Goal: Information Seeking & Learning: Find specific fact

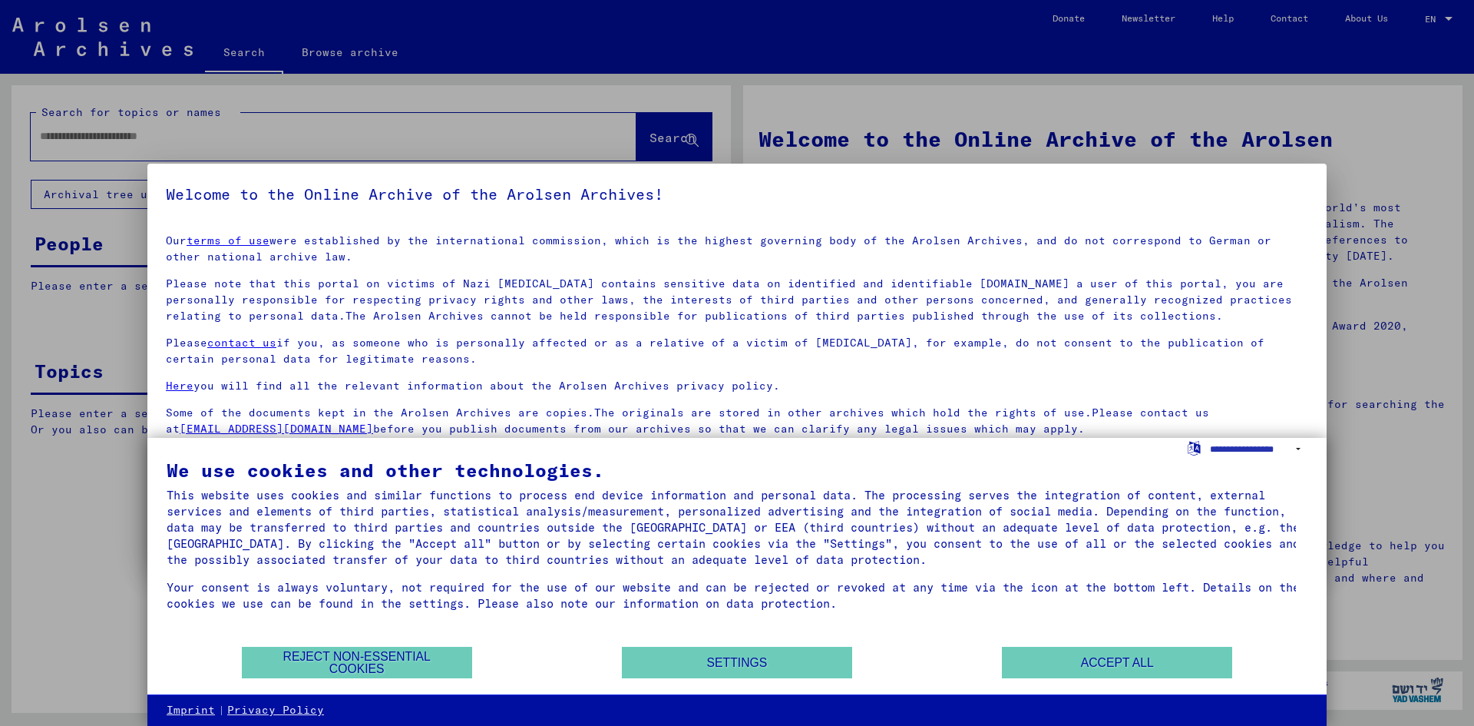
click at [1438, 19] on div at bounding box center [737, 363] width 1474 height 726
click at [1120, 655] on button "Accept all" at bounding box center [1117, 662] width 230 height 31
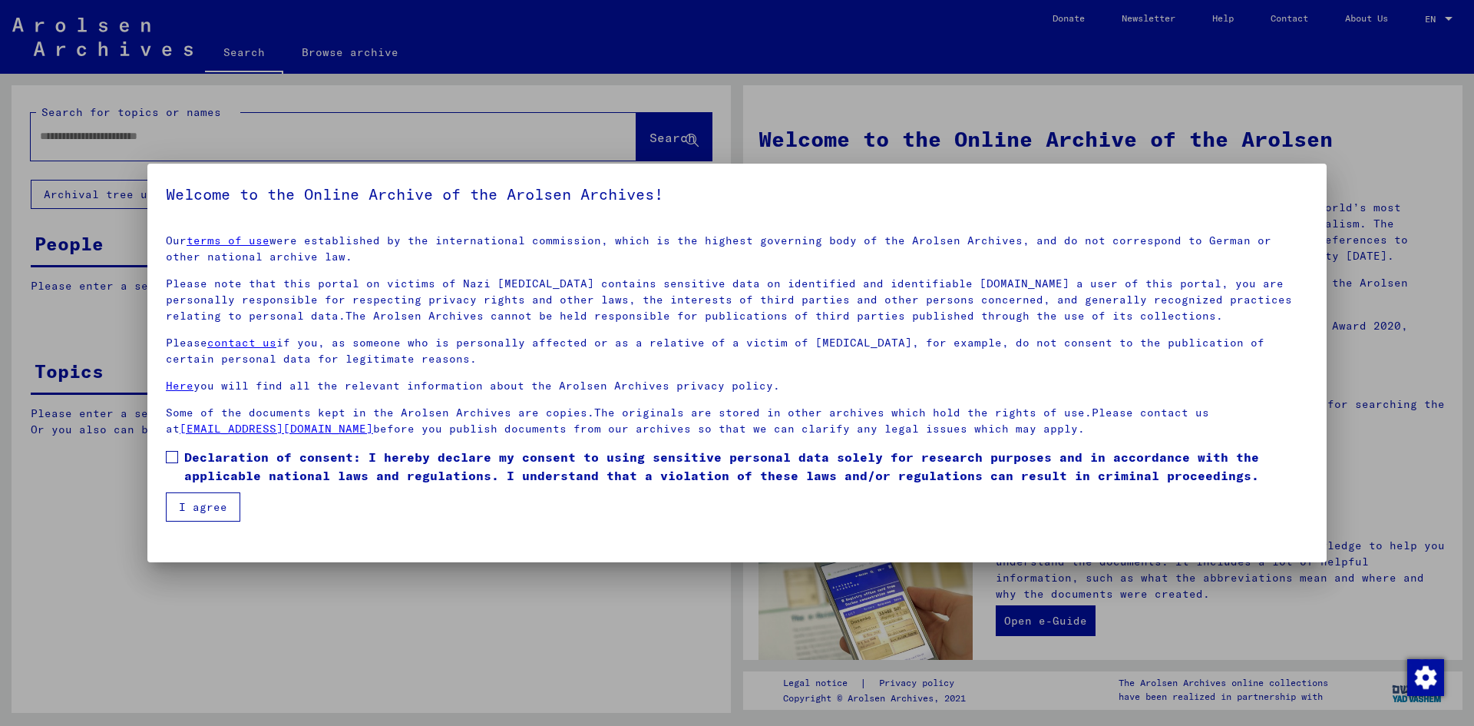
click at [176, 458] on span at bounding box center [172, 457] width 12 height 12
click at [207, 508] on button "I agree" at bounding box center [203, 506] width 74 height 29
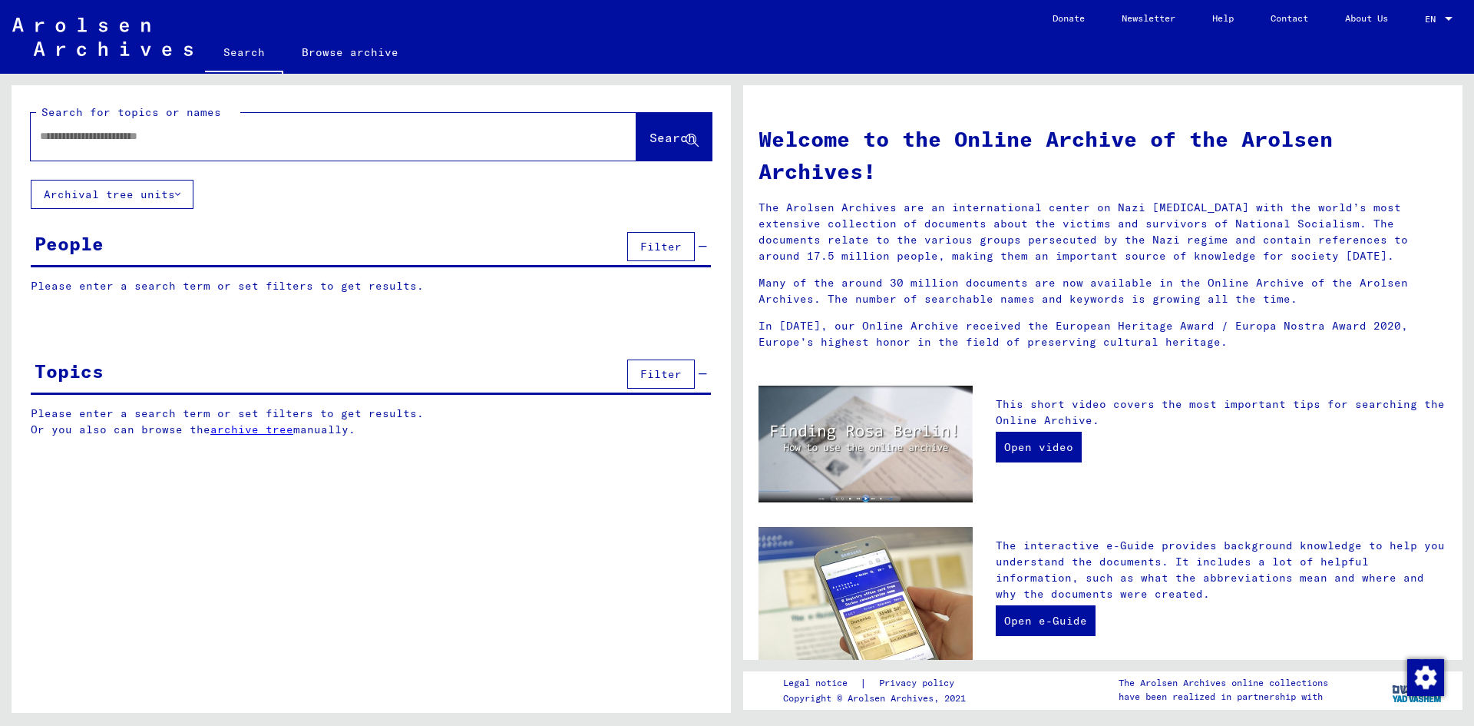
click at [1447, 19] on div at bounding box center [1449, 19] width 8 height 4
click at [195, 137] on div at bounding box center [737, 363] width 1474 height 726
click at [115, 250] on div "People Filter" at bounding box center [371, 247] width 680 height 39
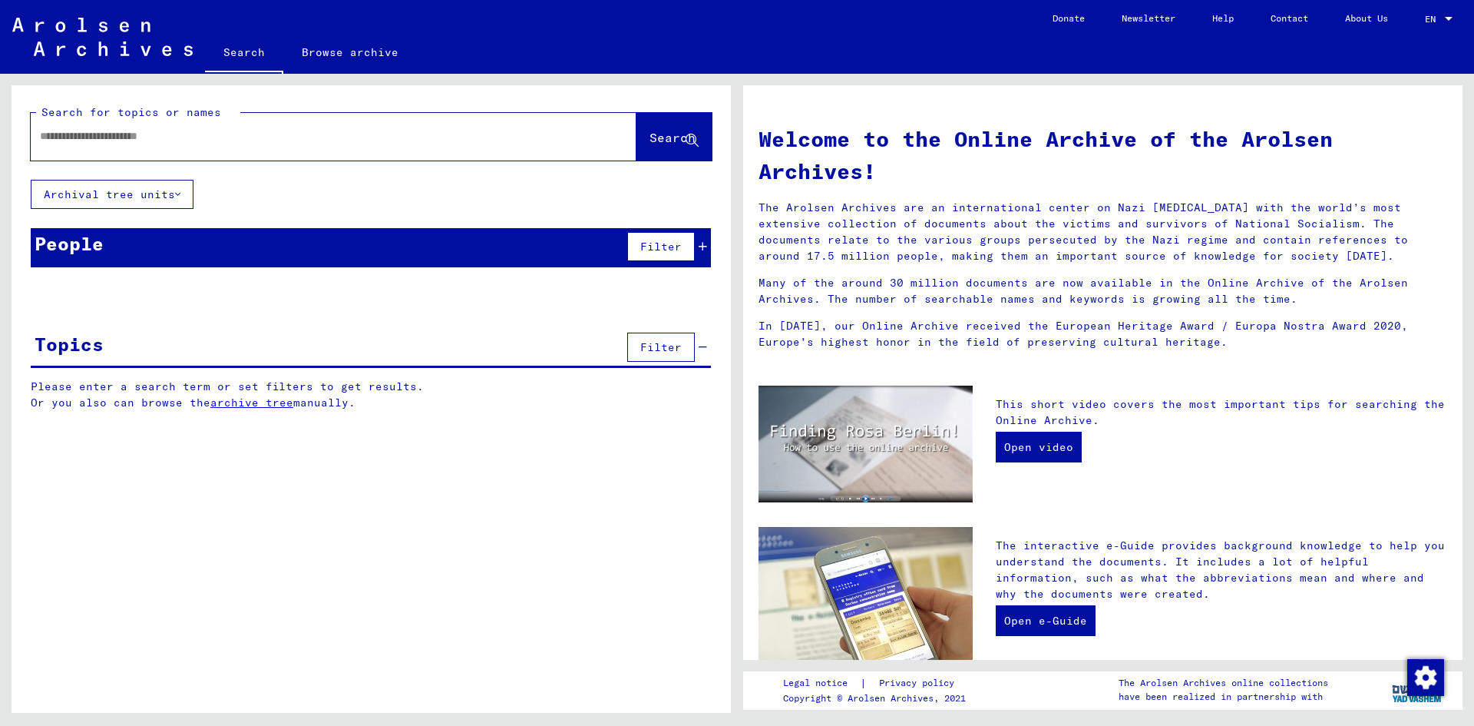
click at [134, 144] on div at bounding box center [311, 136] width 560 height 35
click at [136, 137] on input "text" at bounding box center [315, 136] width 551 height 16
type input "******"
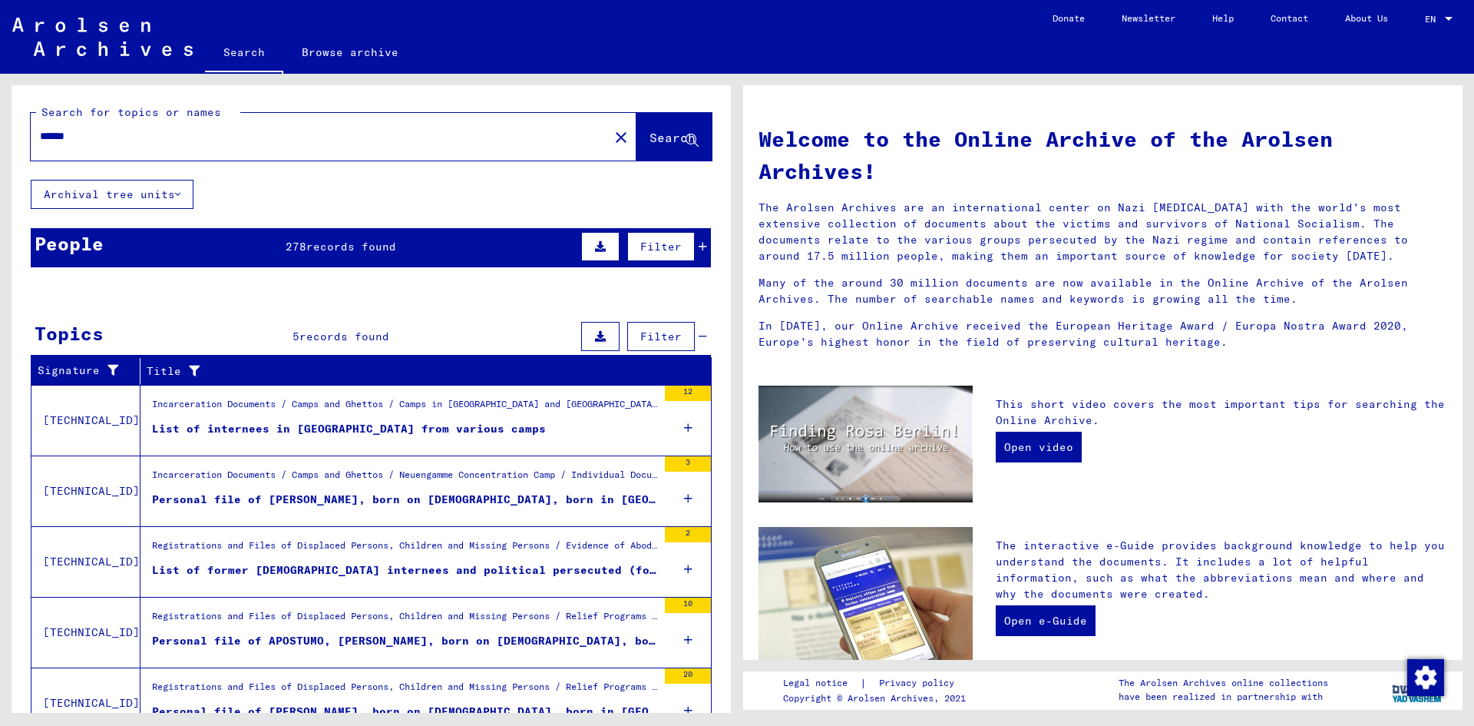
click at [699, 241] on icon at bounding box center [703, 246] width 8 height 11
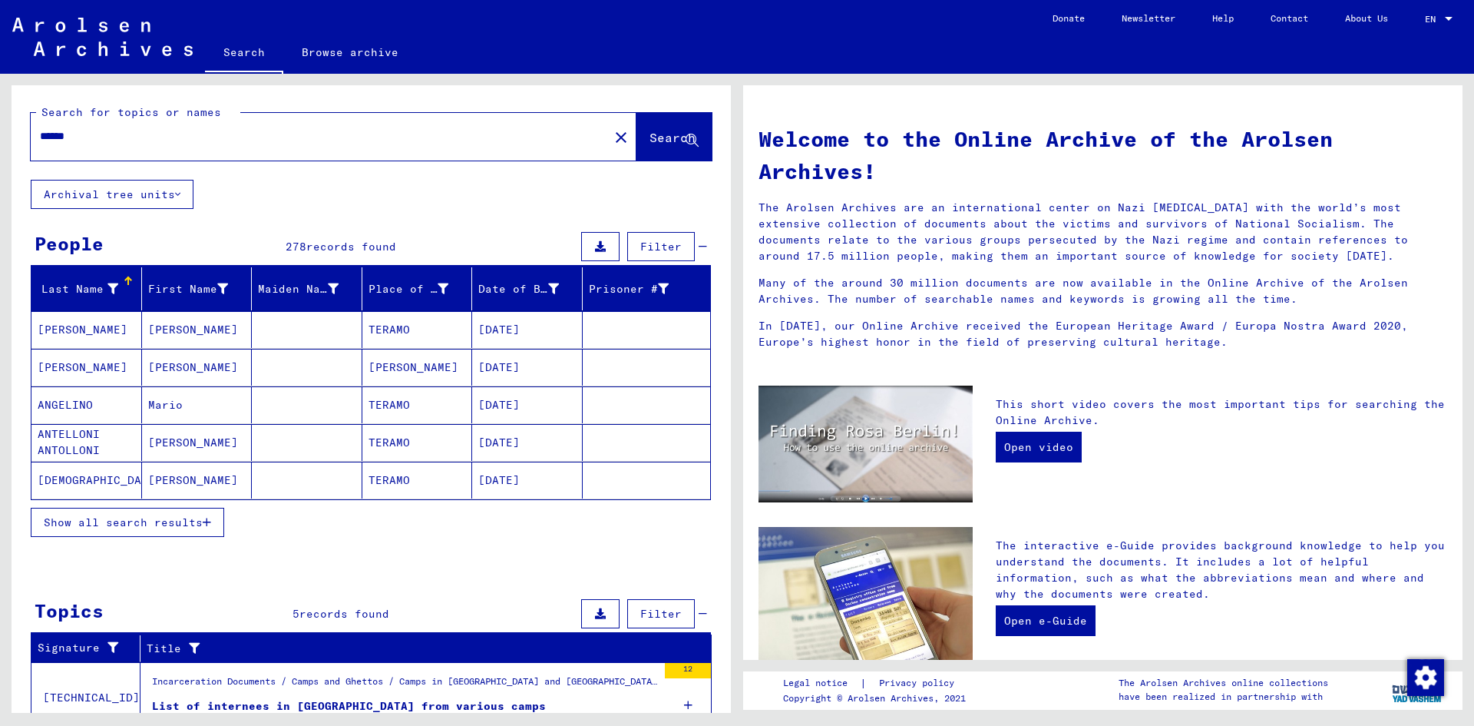
click at [200, 523] on span "Show all search results" at bounding box center [123, 522] width 159 height 14
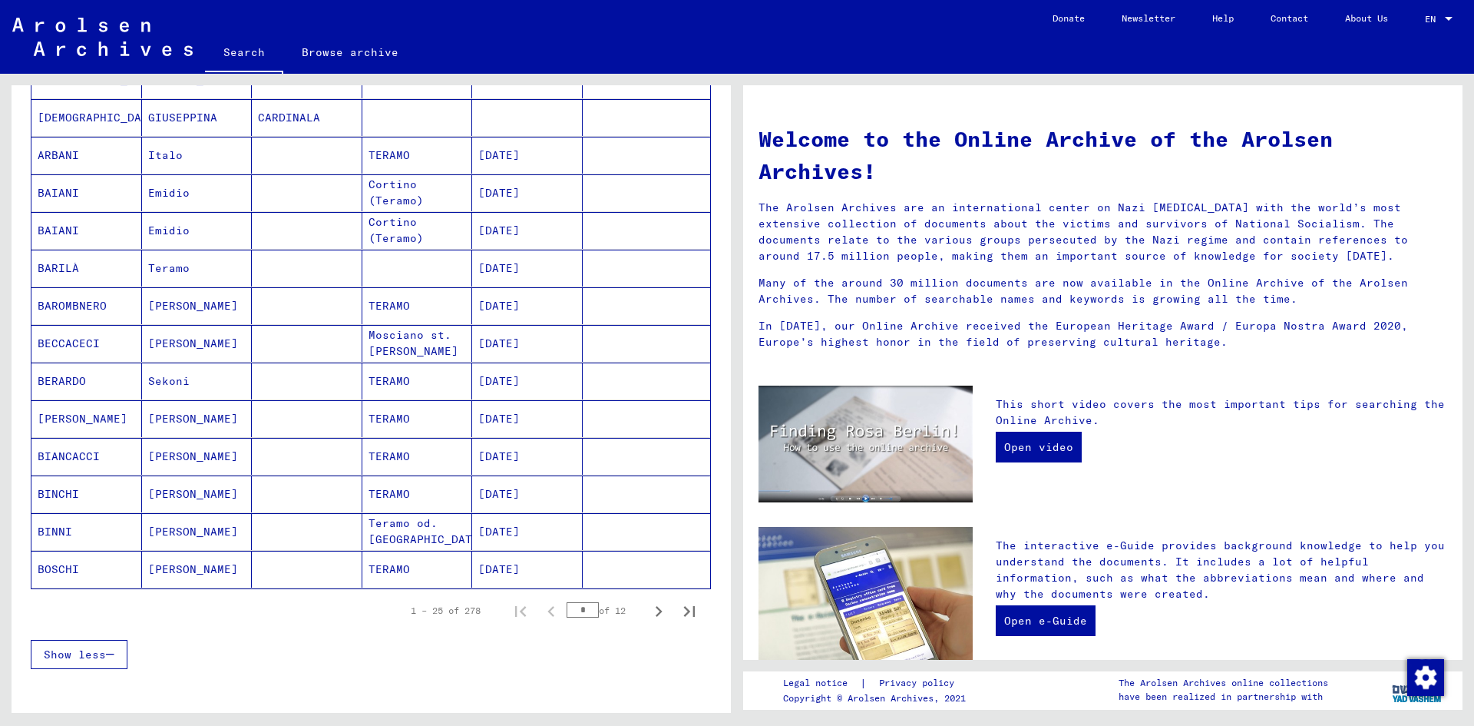
scroll to position [691, 0]
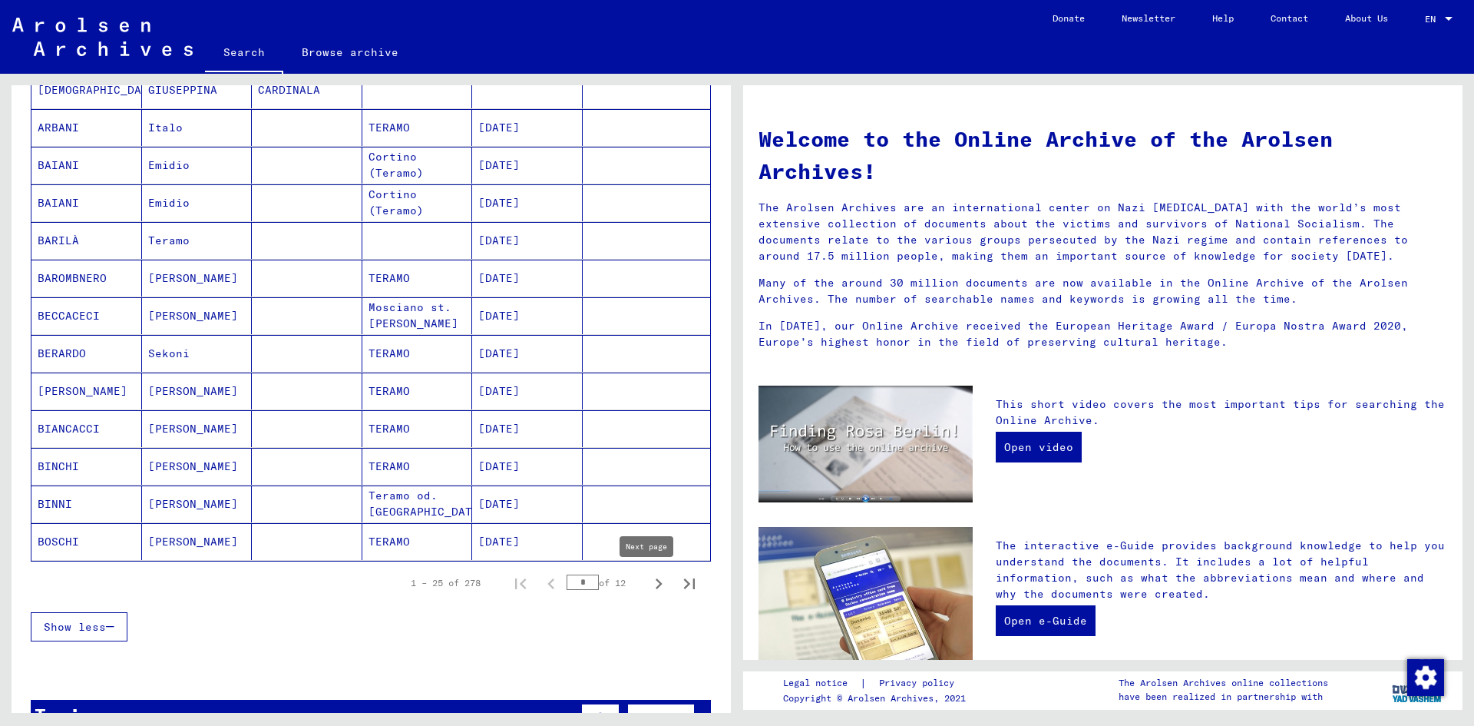
click at [648, 581] on icon "Next page" at bounding box center [658, 583] width 21 height 21
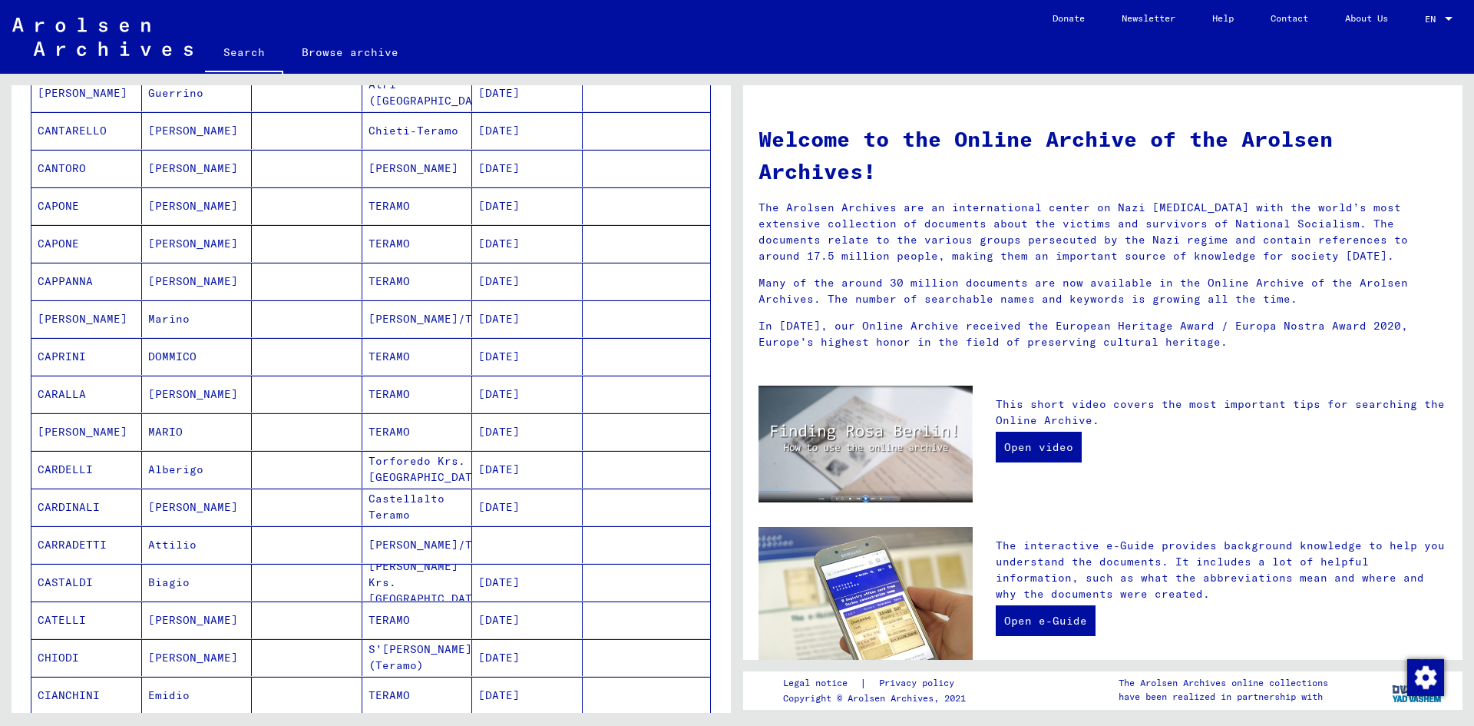
scroll to position [614, 0]
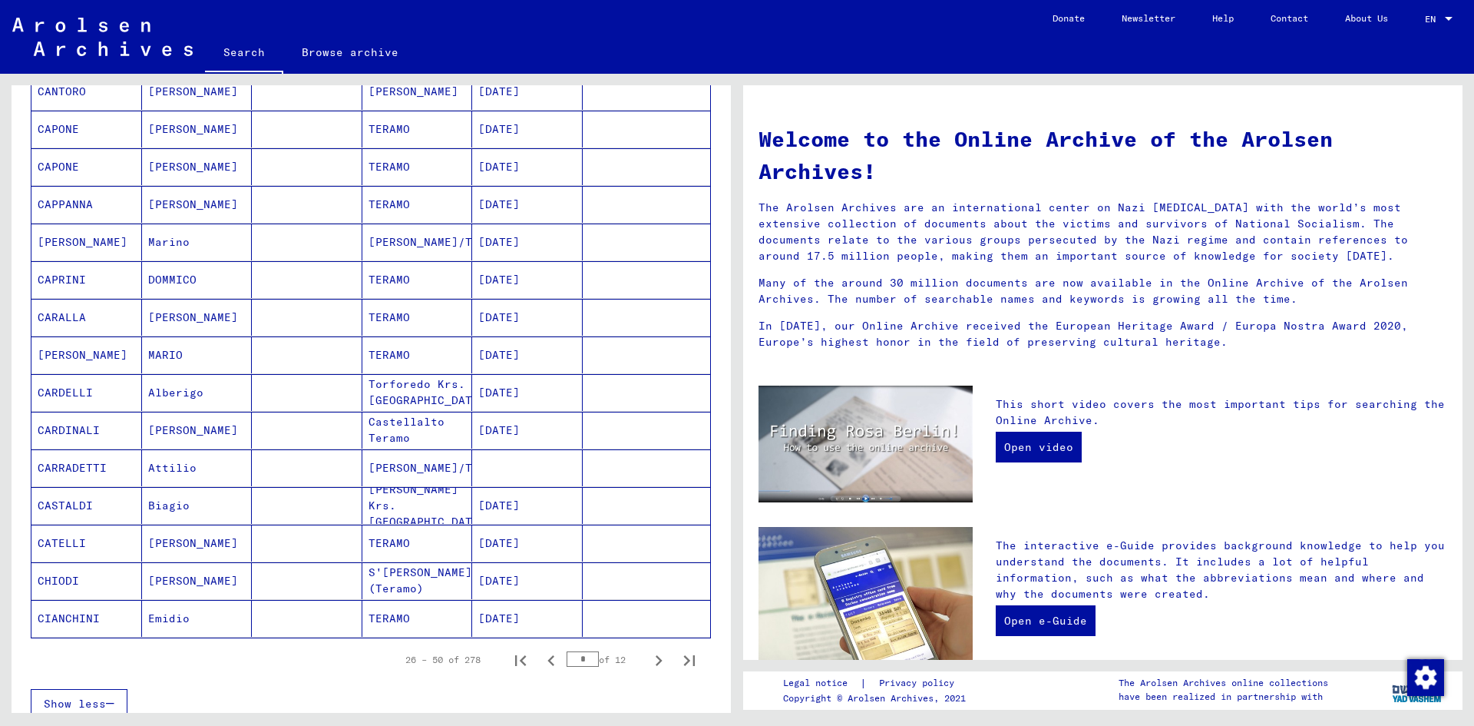
click at [65, 504] on mat-cell "CASTALDI" at bounding box center [86, 505] width 111 height 37
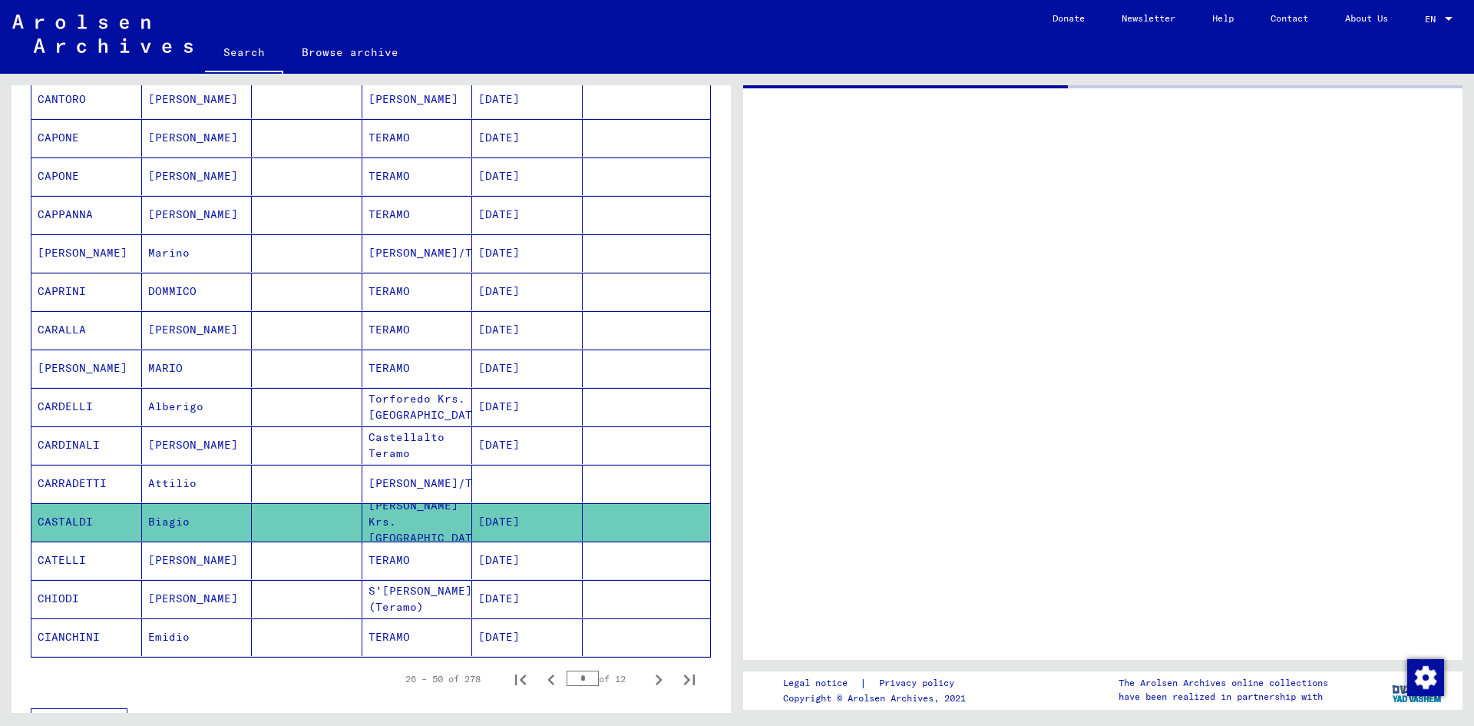
scroll to position [622, 0]
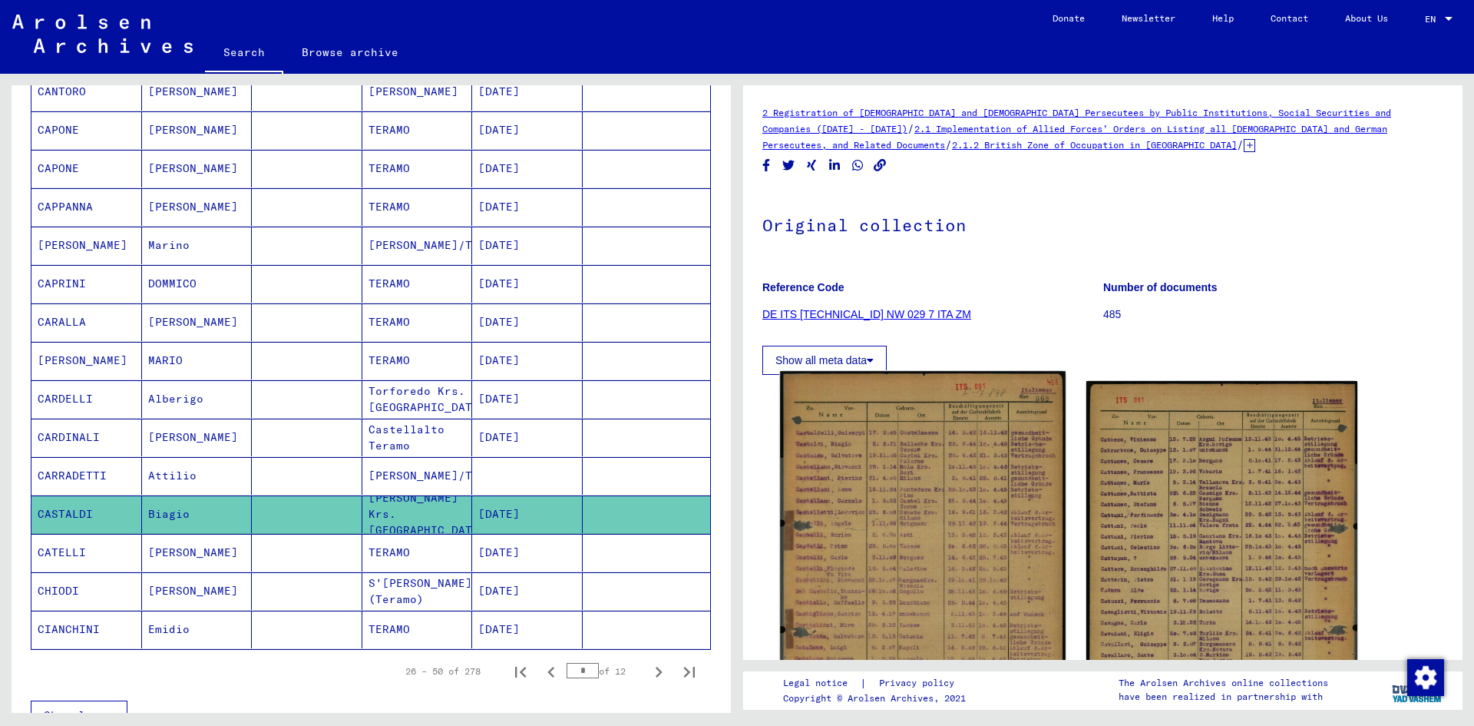
click at [913, 475] on img at bounding box center [922, 572] width 285 height 402
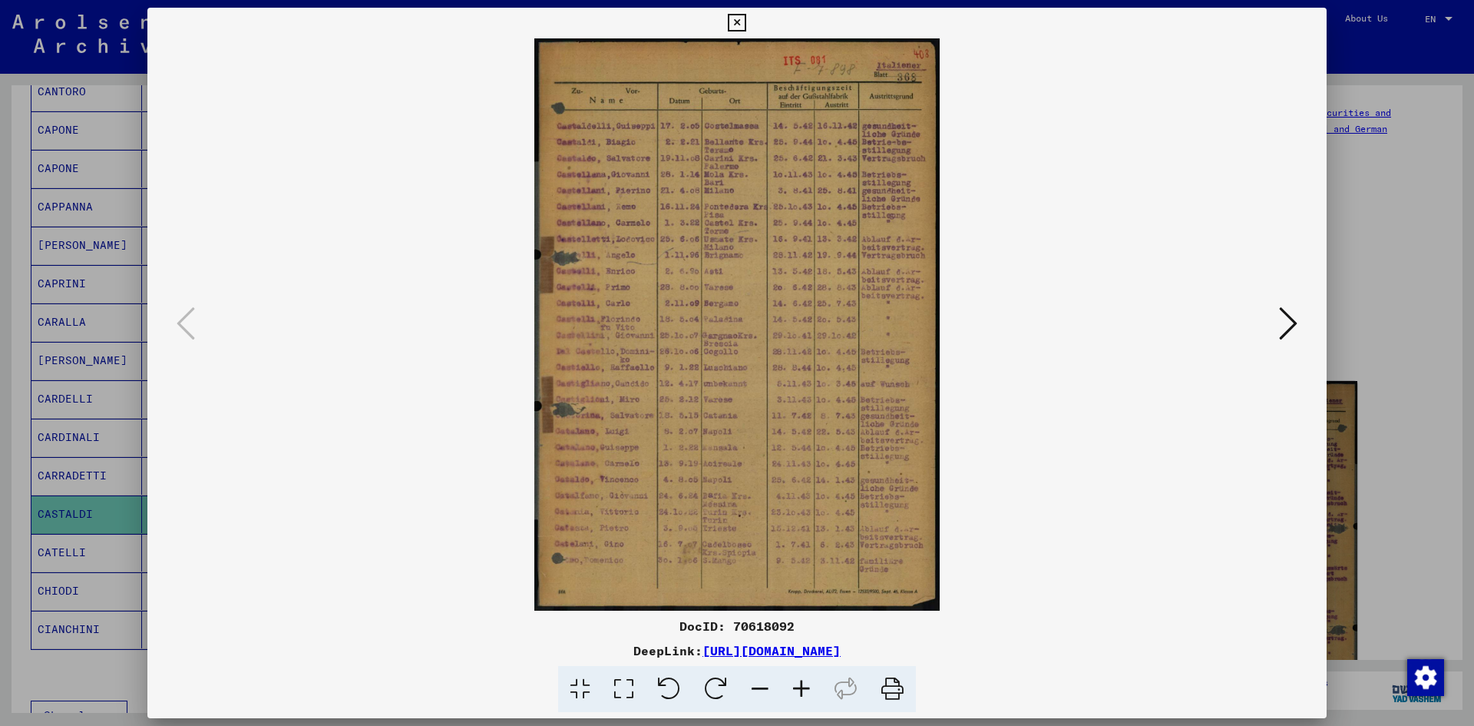
click at [877, 147] on img at bounding box center [737, 324] width 1075 height 572
click at [1280, 326] on icon at bounding box center [1288, 323] width 18 height 37
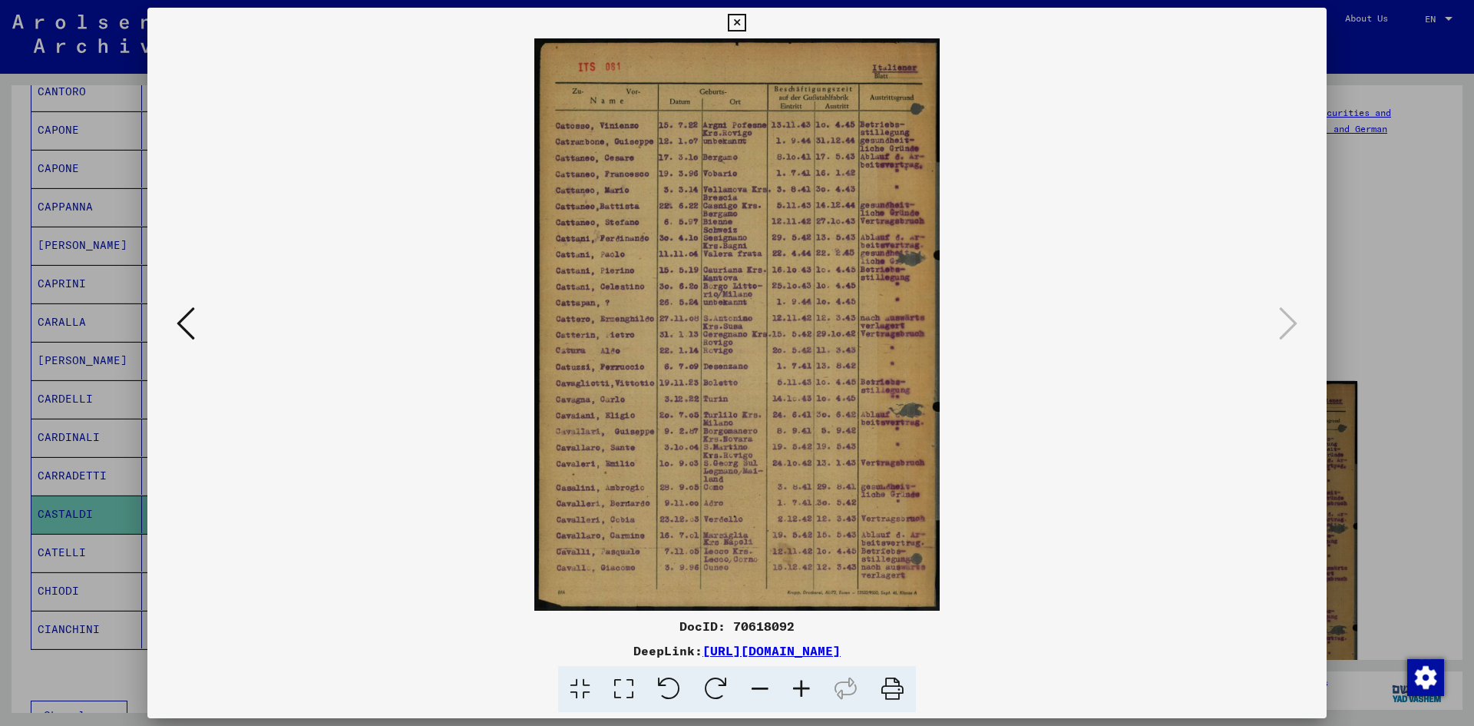
click at [182, 319] on icon at bounding box center [186, 323] width 18 height 37
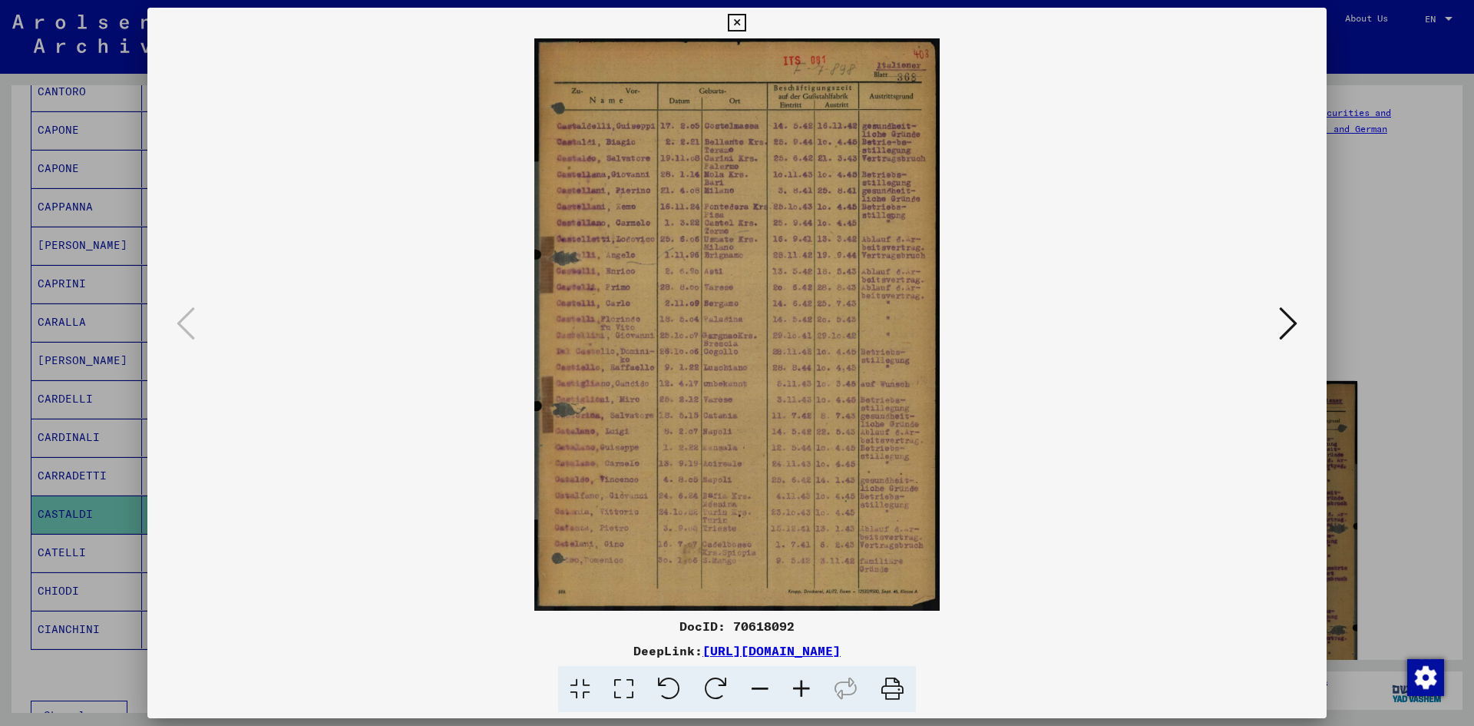
click at [809, 686] on icon at bounding box center [801, 689] width 41 height 47
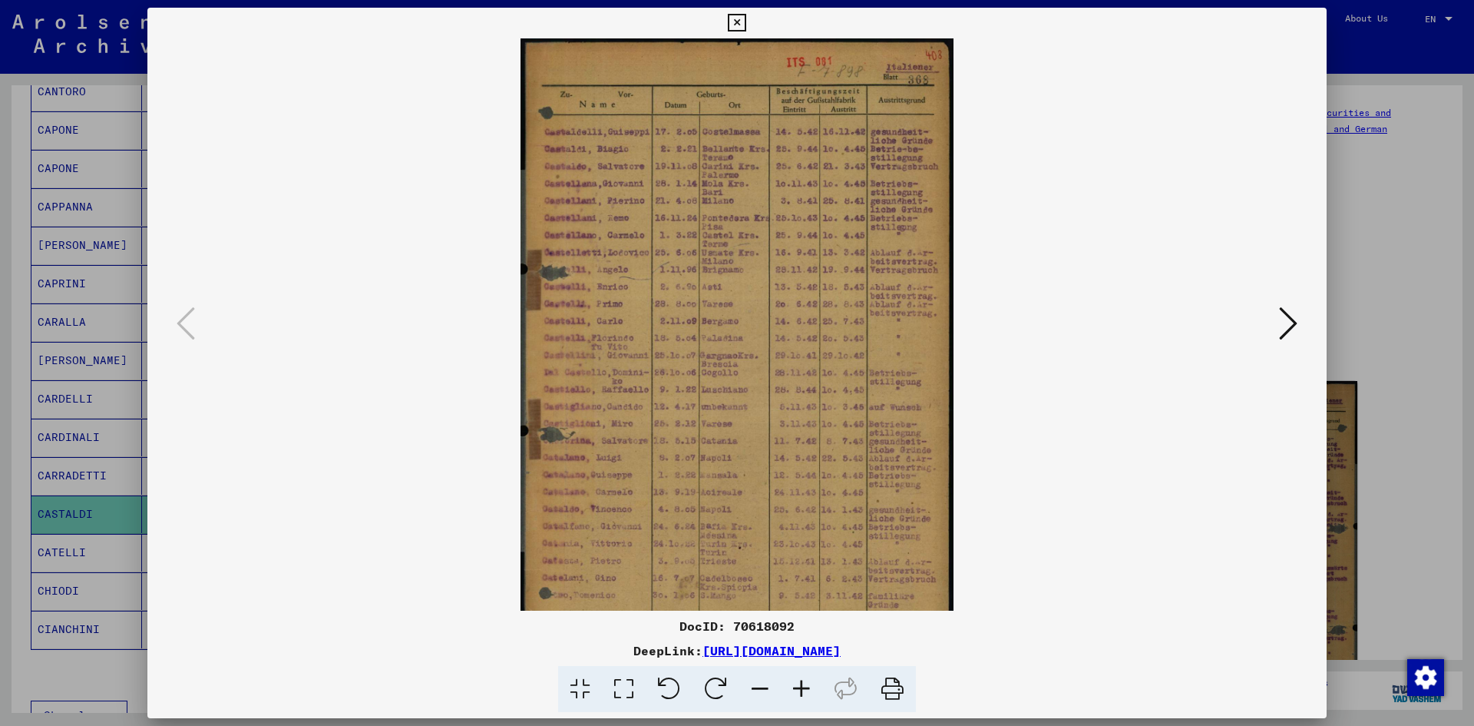
click at [809, 686] on icon at bounding box center [801, 689] width 41 height 47
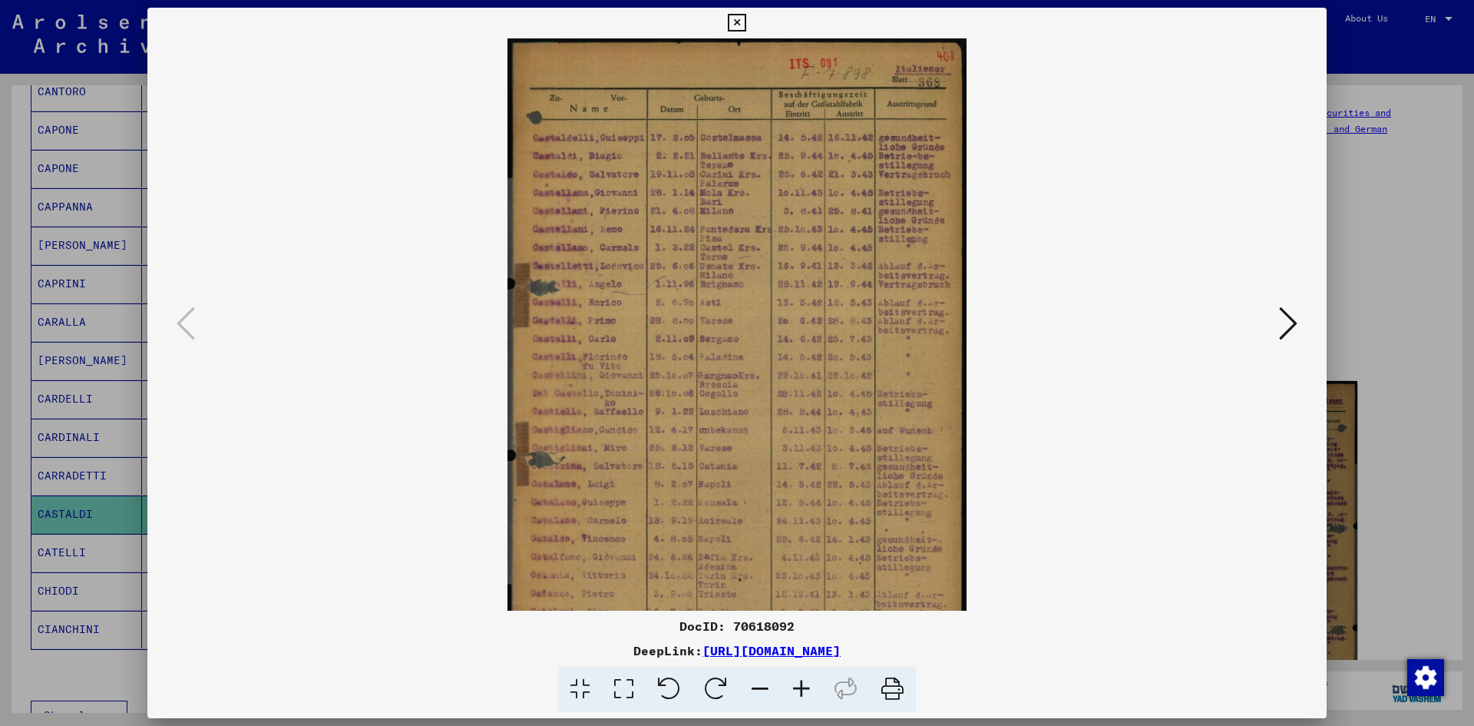
click at [809, 686] on icon at bounding box center [801, 689] width 41 height 47
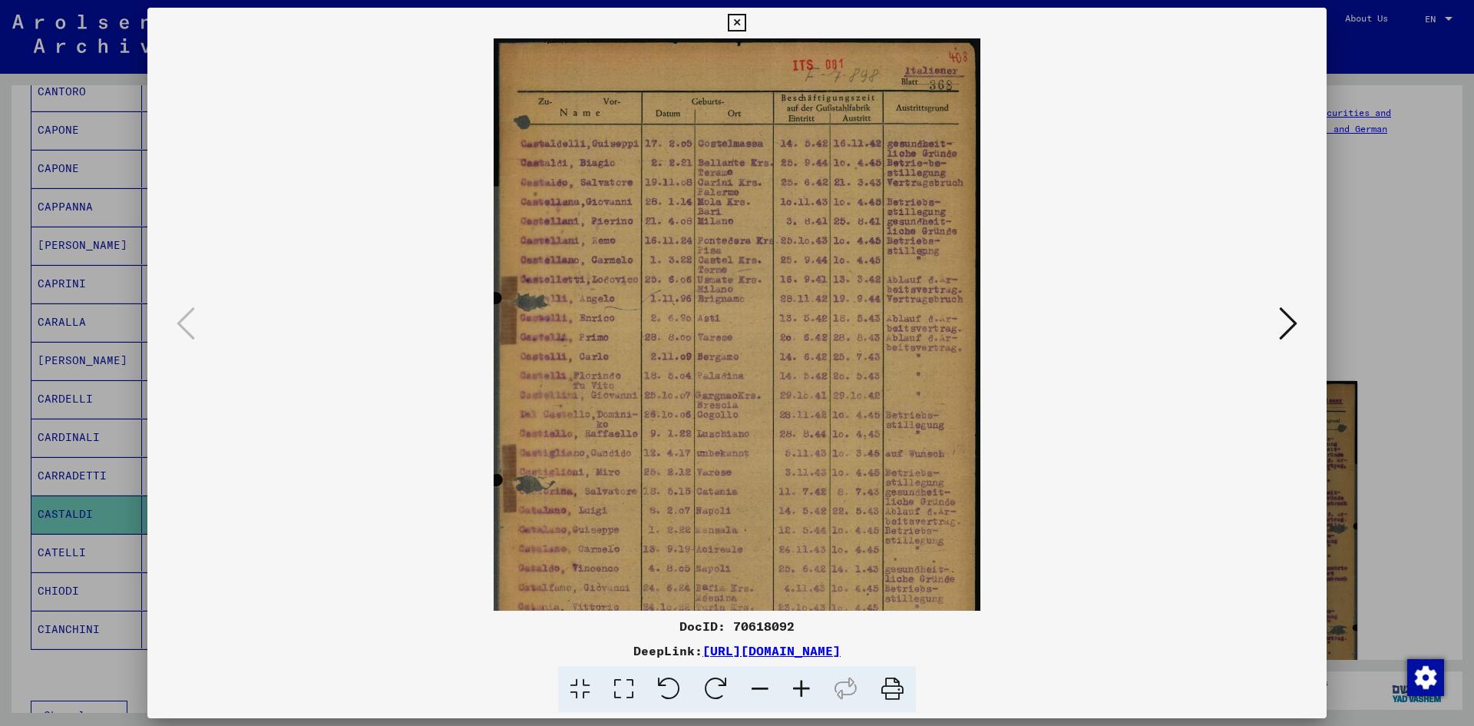
click at [809, 686] on icon at bounding box center [801, 689] width 41 height 47
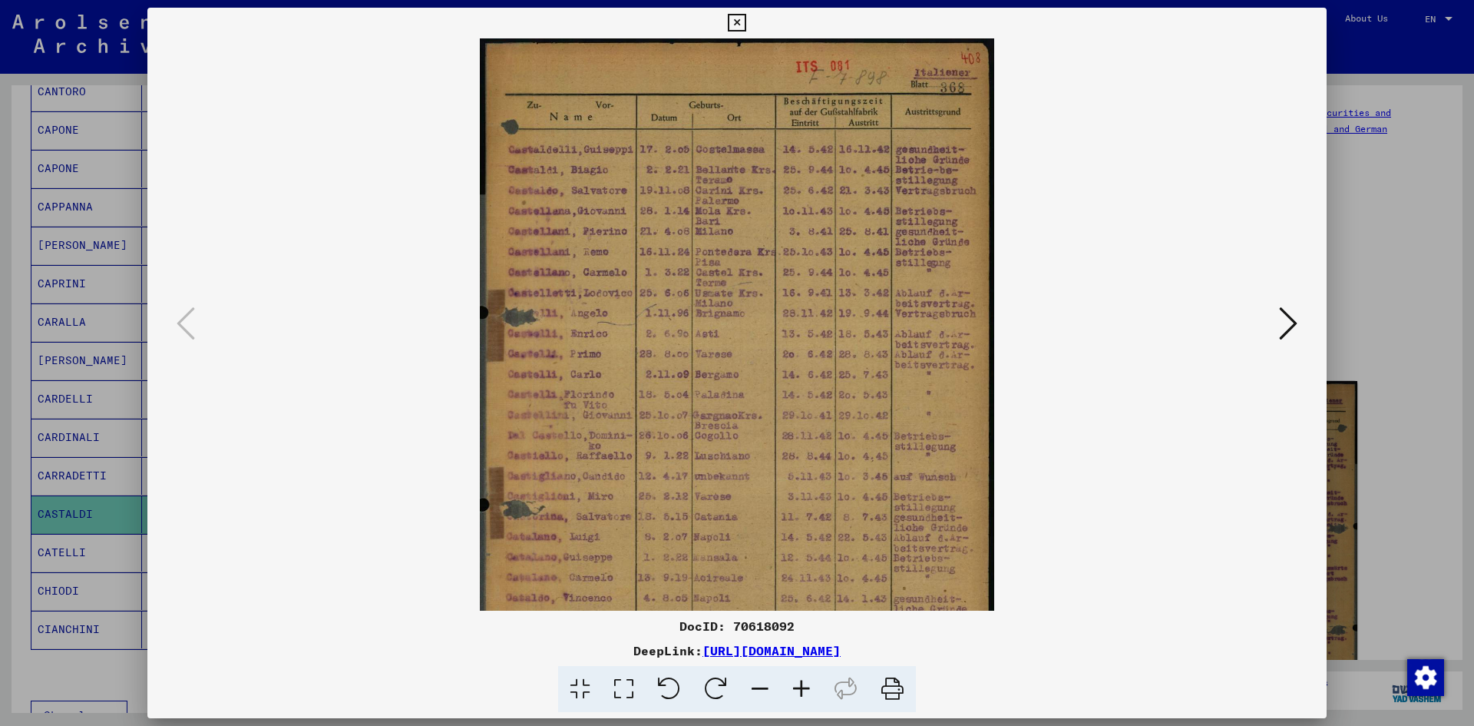
click at [809, 686] on icon at bounding box center [801, 689] width 41 height 47
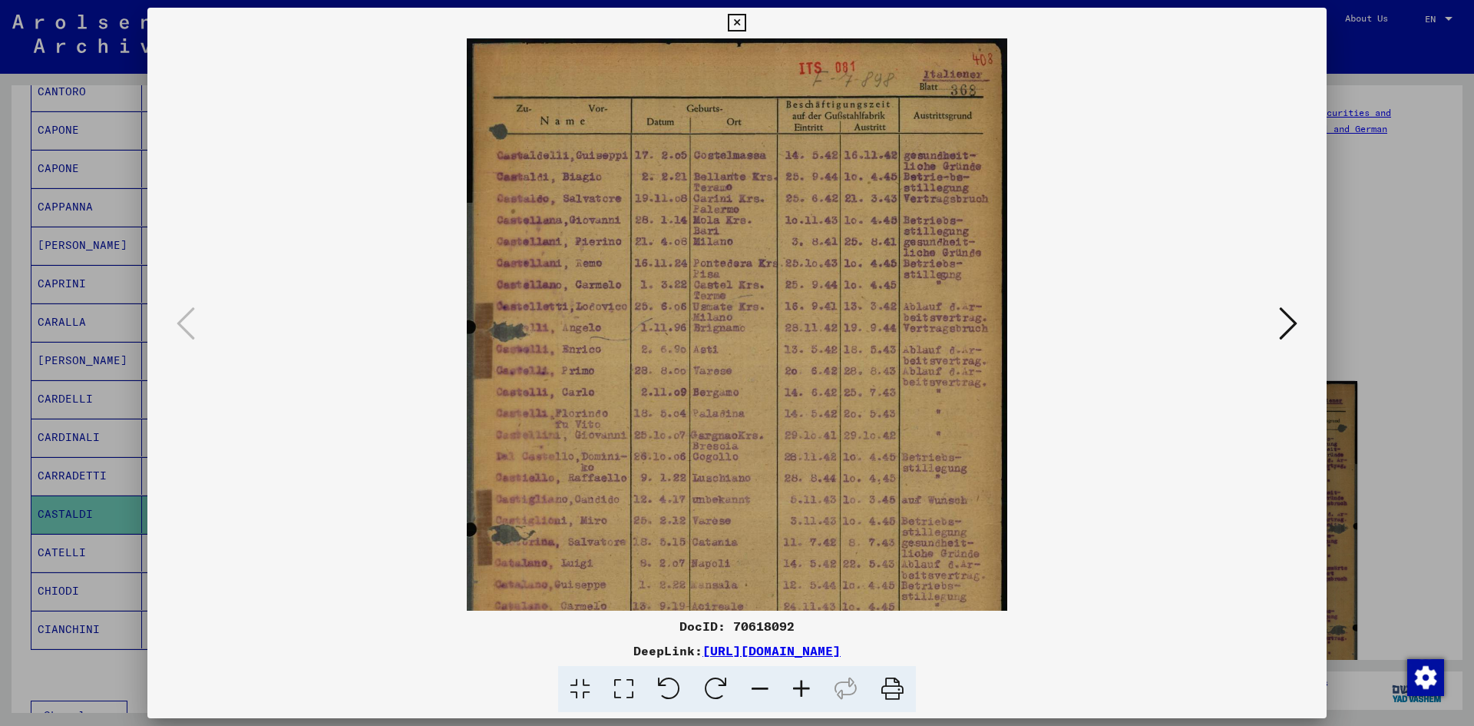
drag, startPoint x: 915, startPoint y: 176, endPoint x: 850, endPoint y: 190, distance: 66.9
click at [850, 190] on img at bounding box center [737, 420] width 541 height 764
click at [743, 17] on icon at bounding box center [737, 23] width 18 height 18
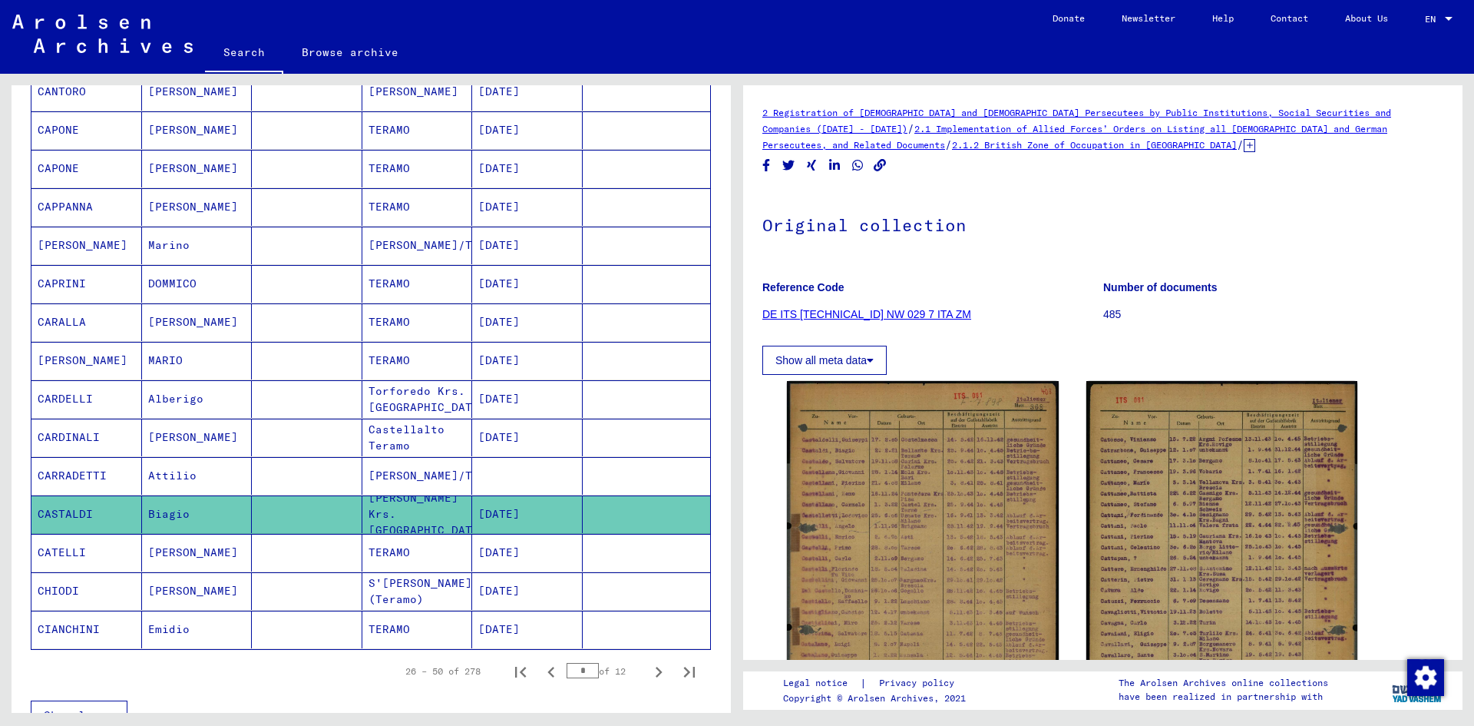
scroll to position [699, 0]
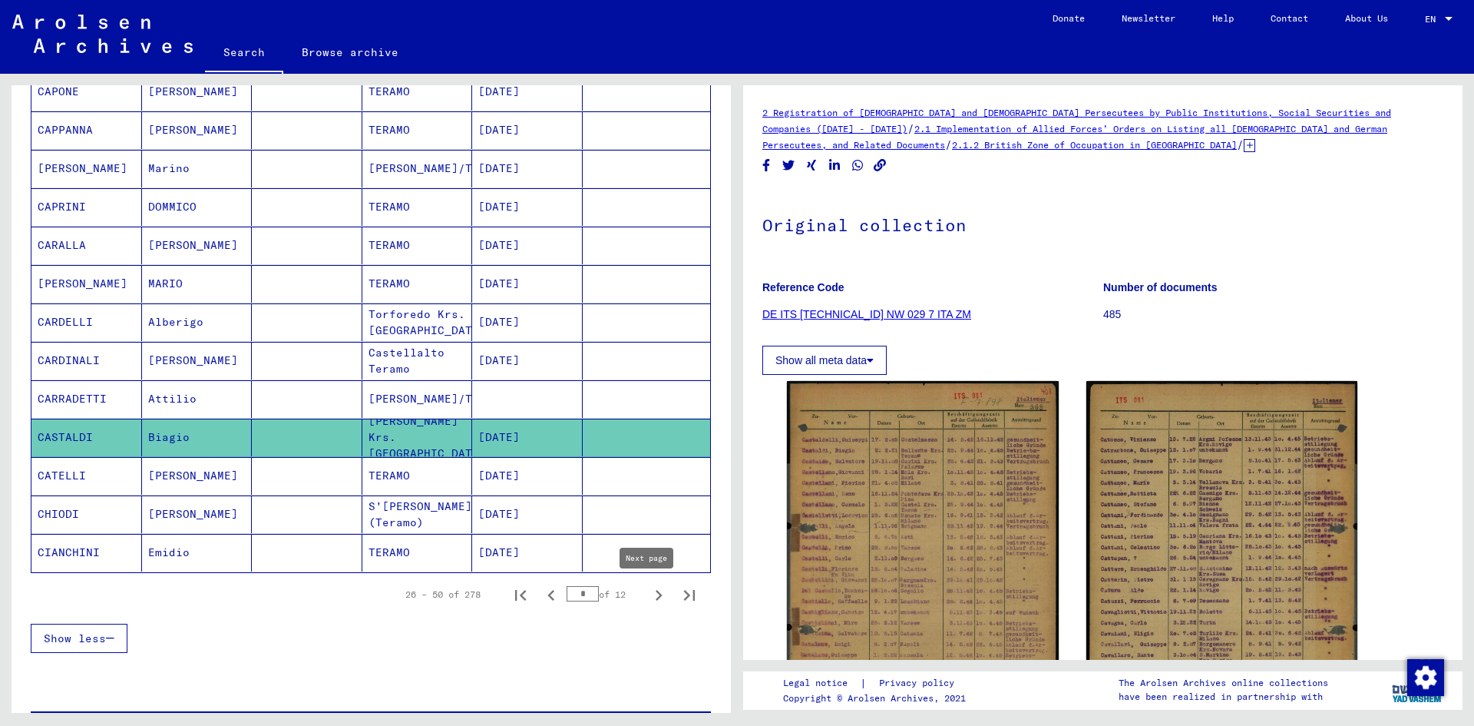
click at [656, 595] on icon "Next page" at bounding box center [659, 595] width 7 height 11
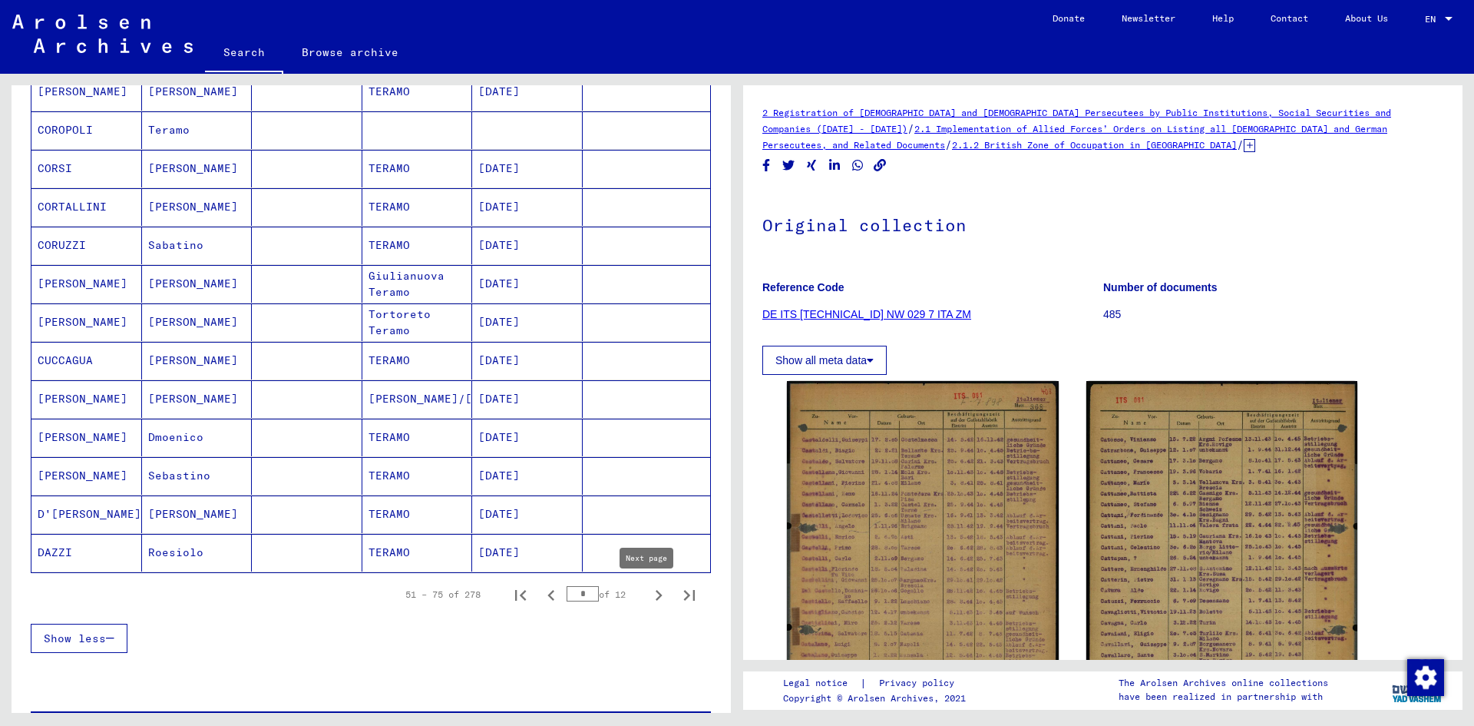
click at [648, 601] on icon "Next page" at bounding box center [658, 594] width 21 height 21
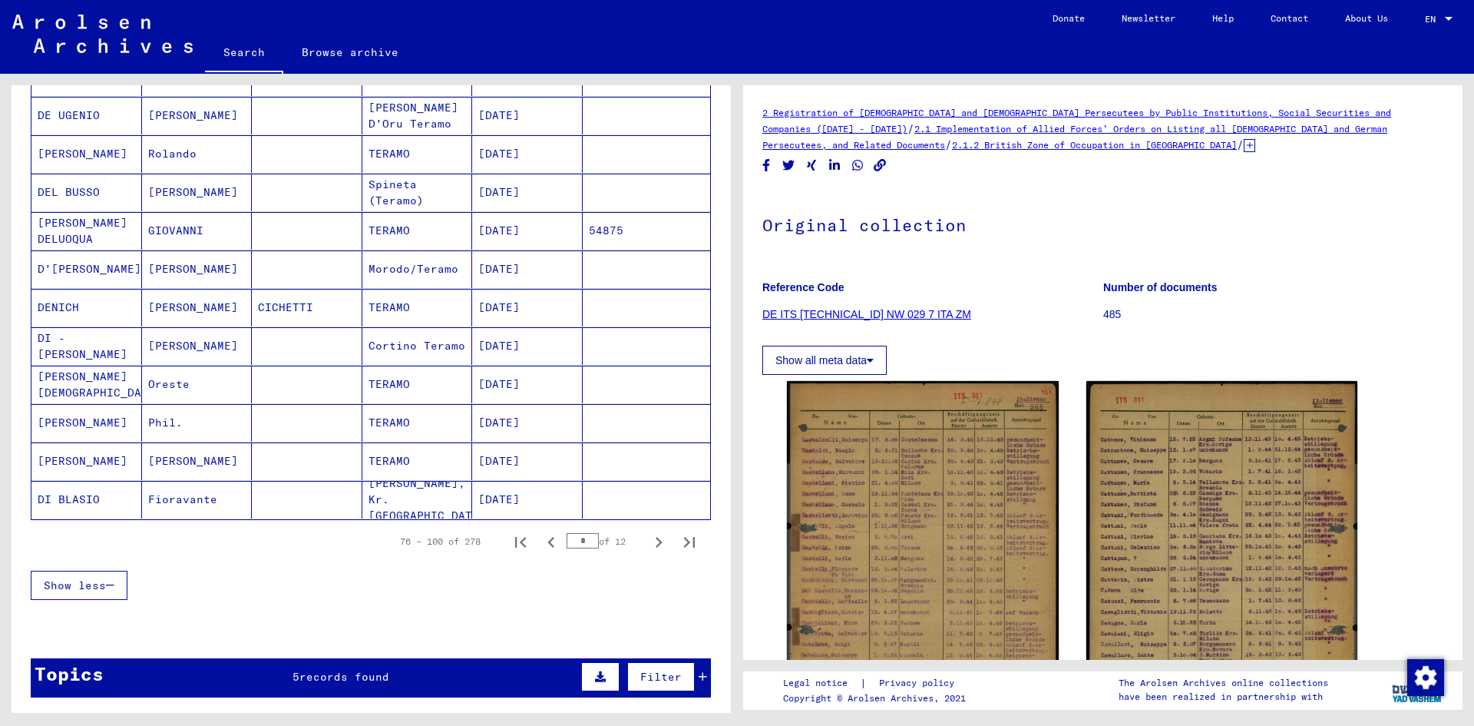
scroll to position [776, 0]
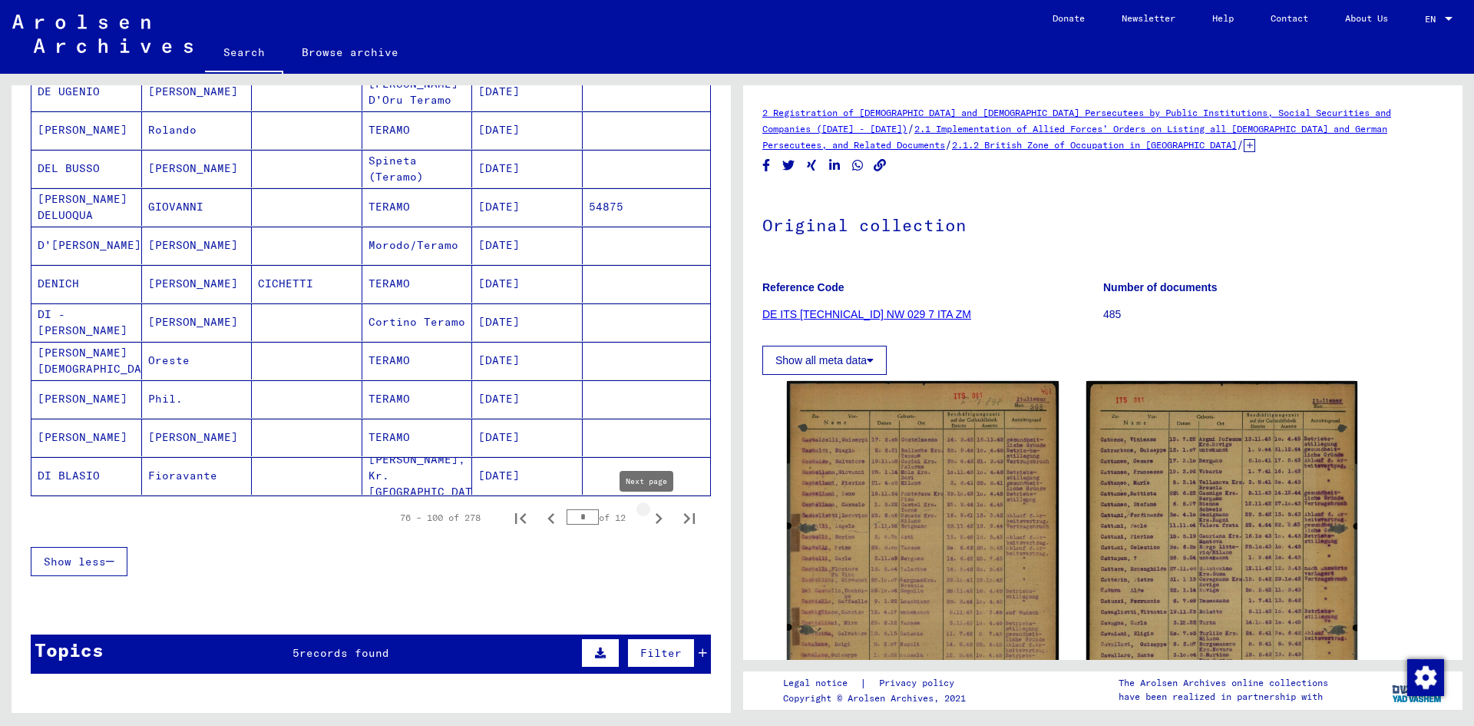
click at [648, 521] on icon "Next page" at bounding box center [658, 518] width 21 height 21
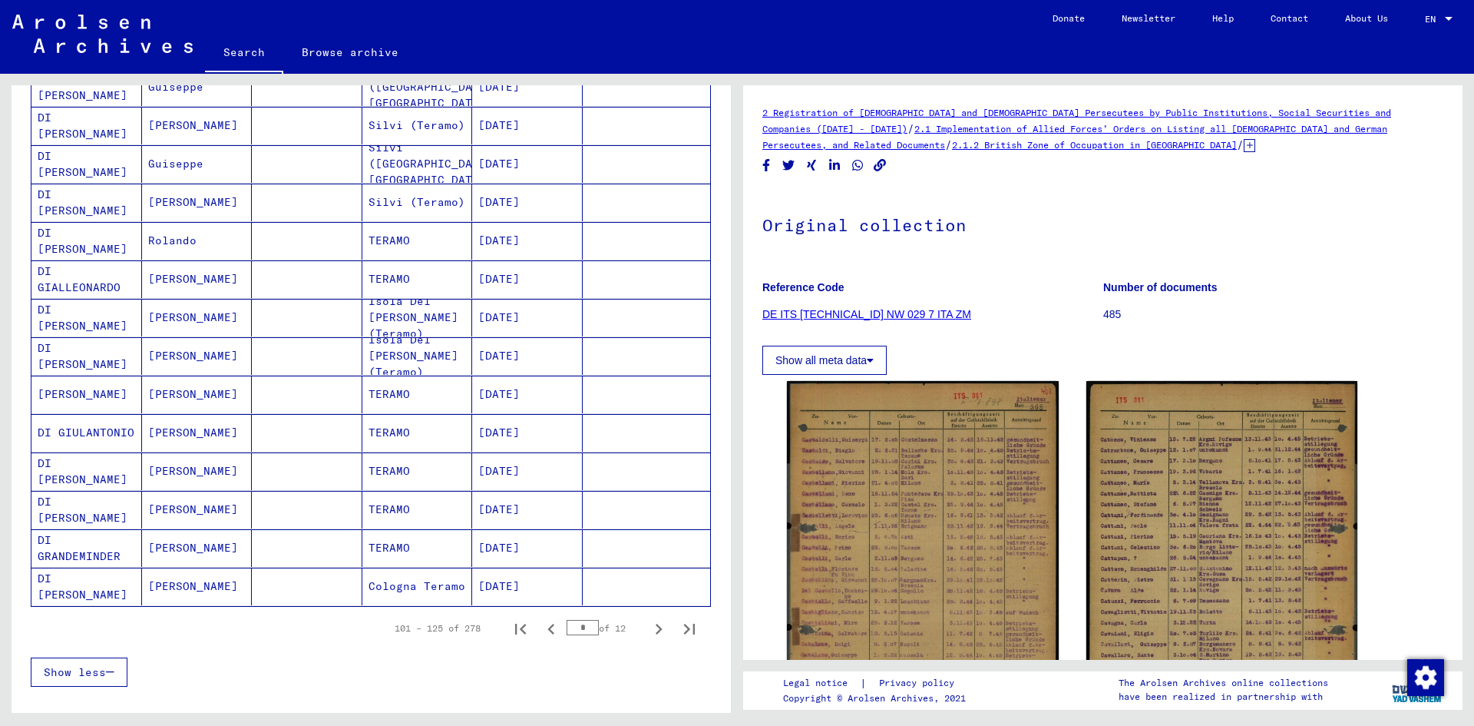
scroll to position [699, 0]
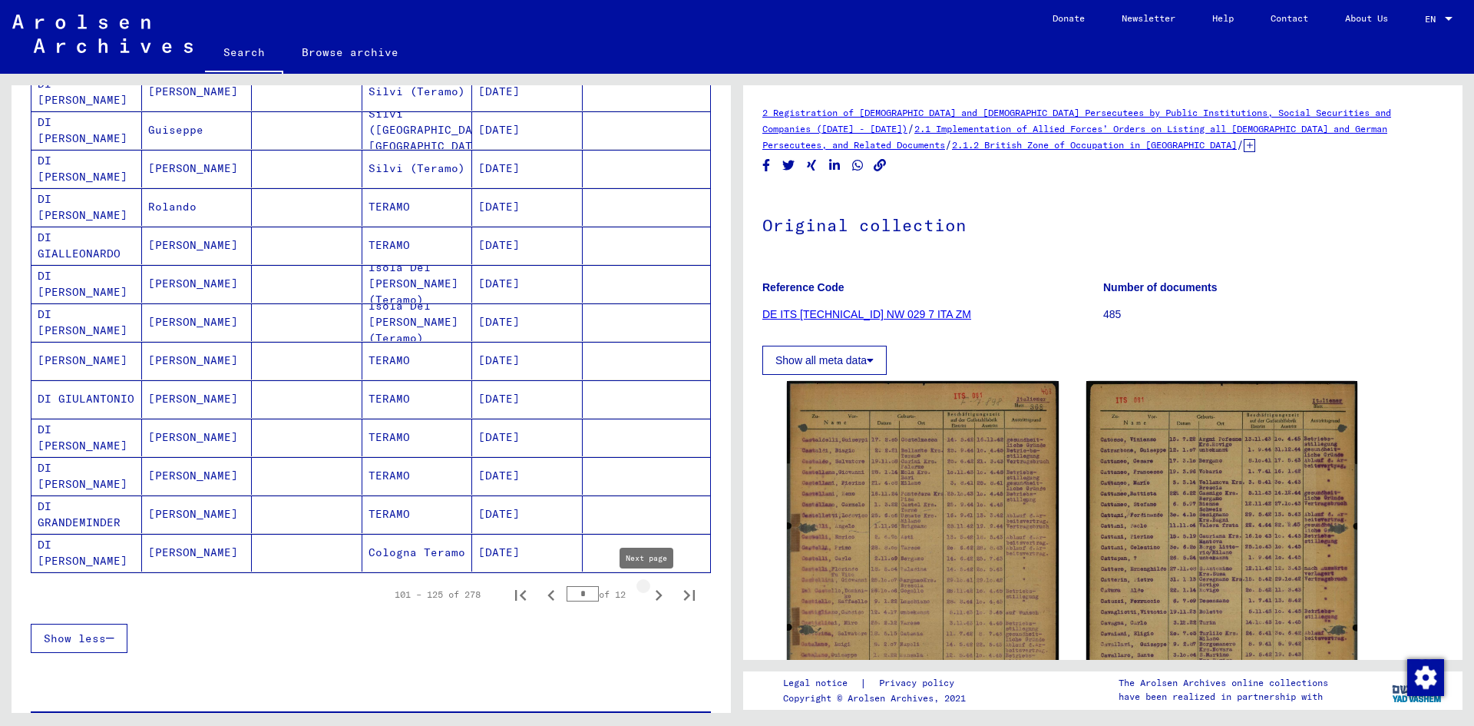
click at [648, 595] on icon "Next page" at bounding box center [658, 594] width 21 height 21
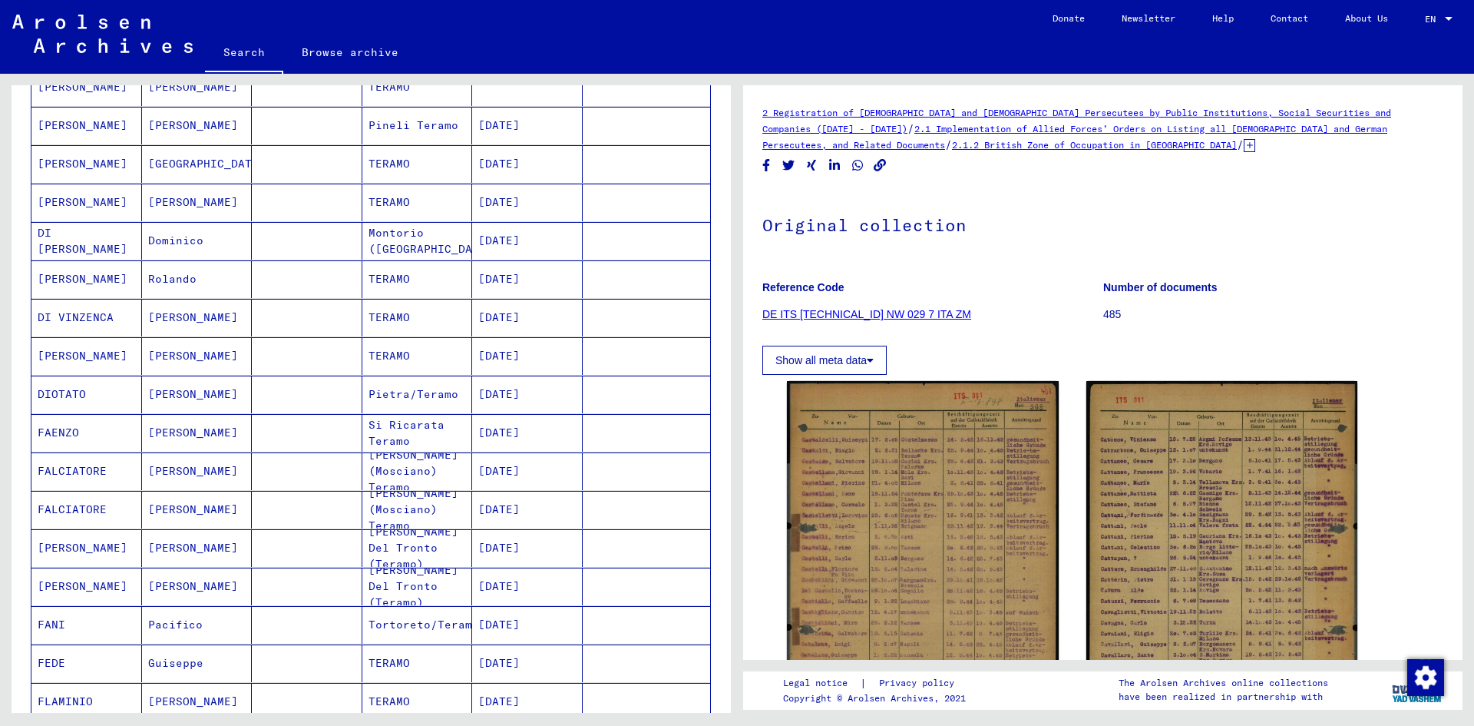
scroll to position [622, 0]
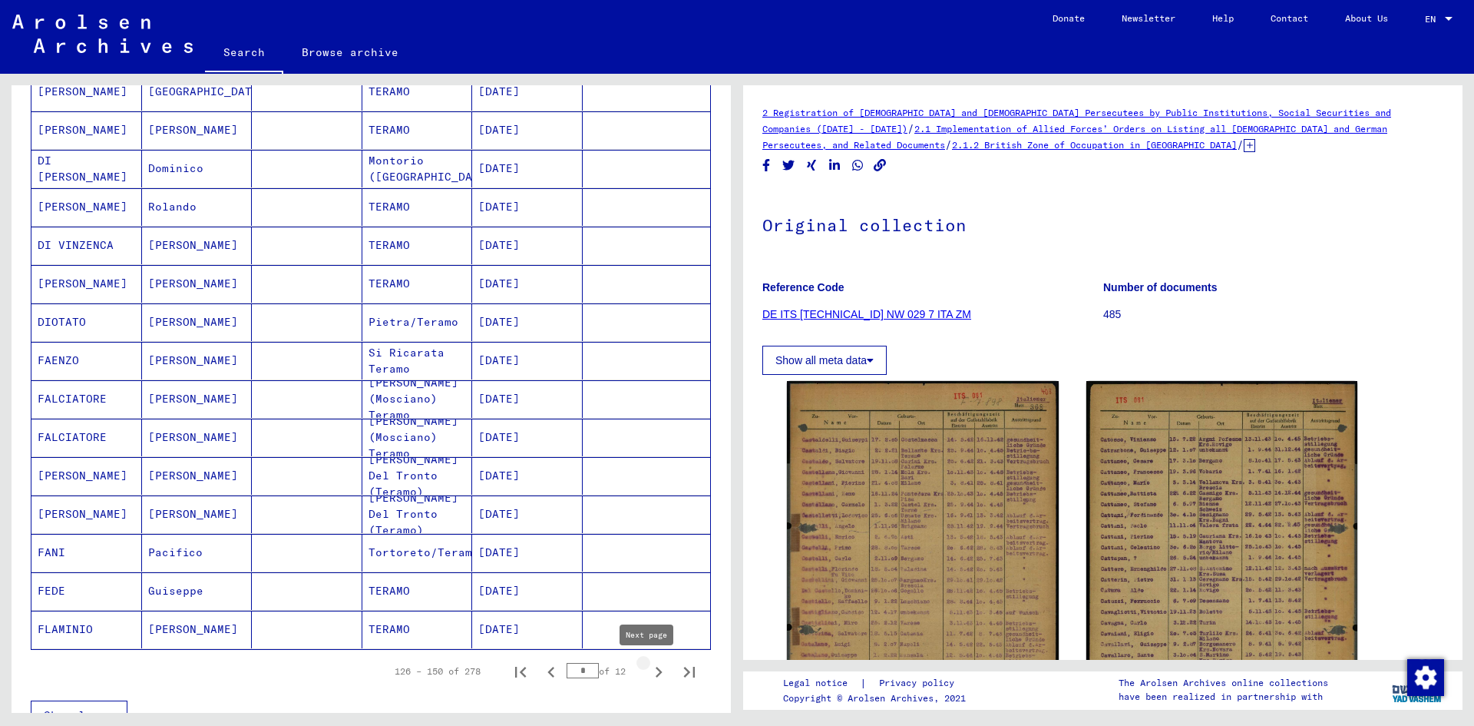
click at [650, 678] on icon "Next page" at bounding box center [658, 671] width 21 height 21
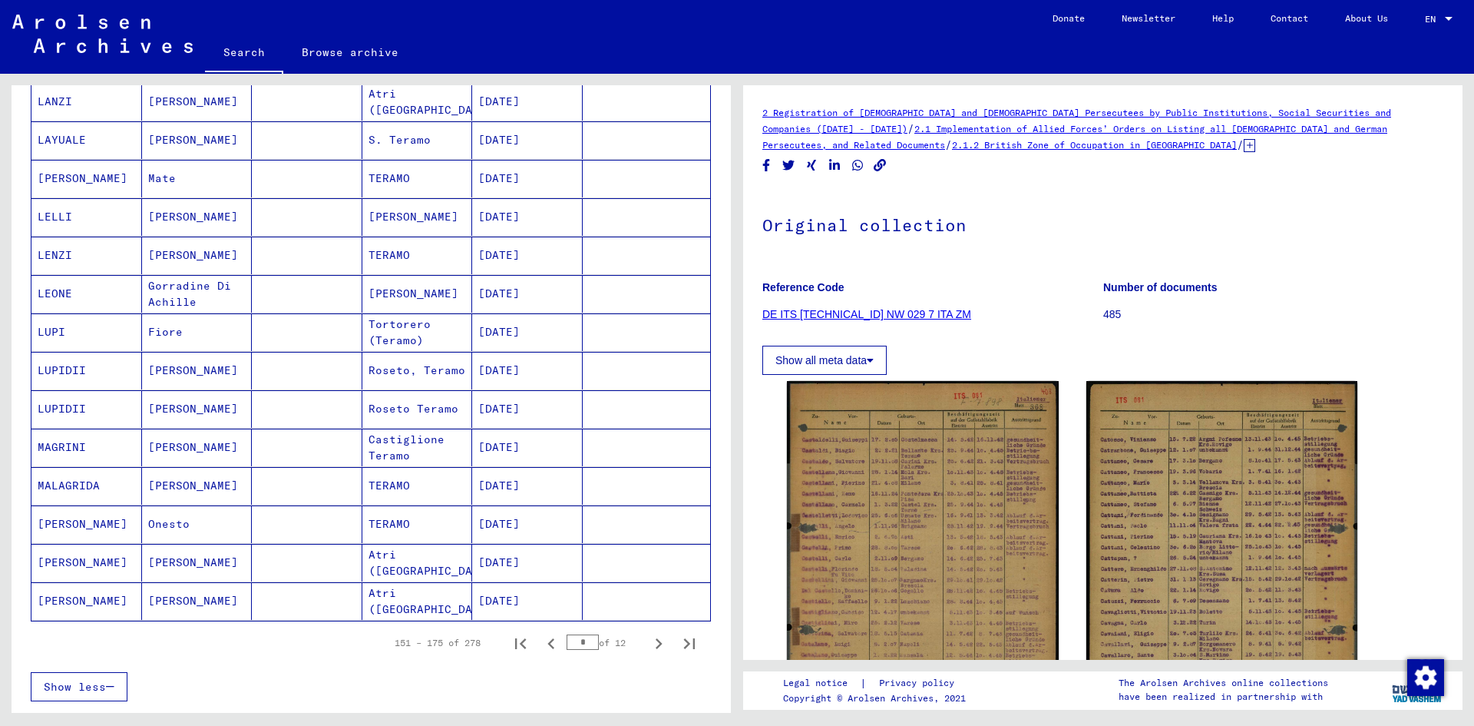
scroll to position [699, 0]
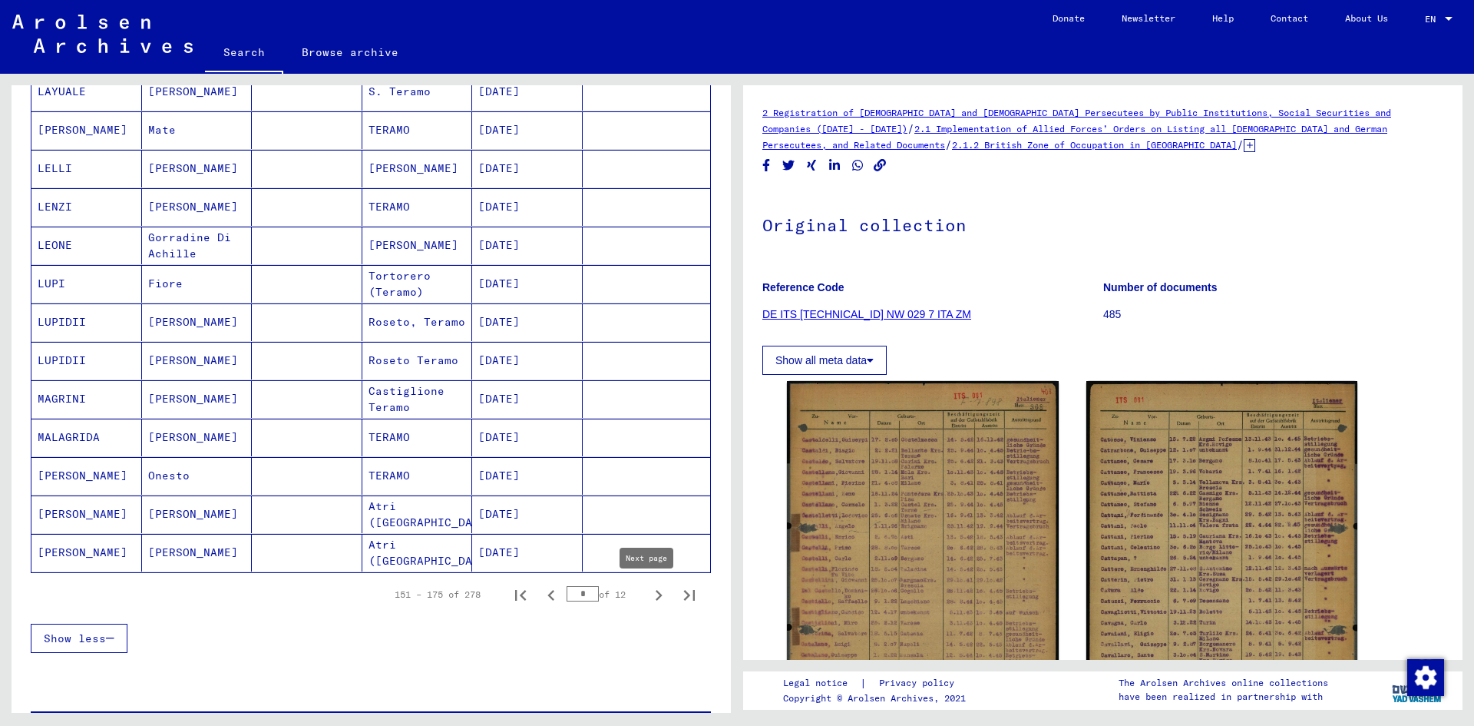
click at [648, 595] on icon "Next page" at bounding box center [658, 594] width 21 height 21
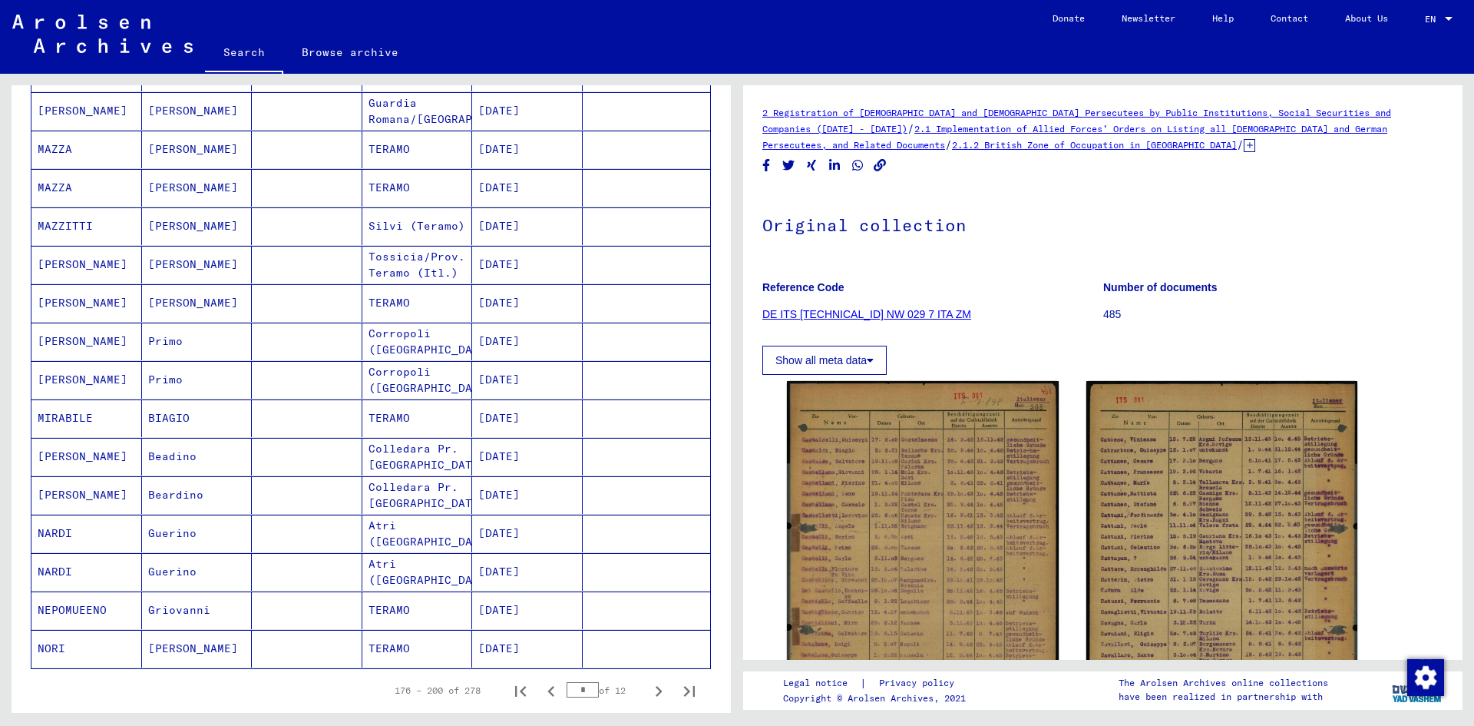
scroll to position [622, 0]
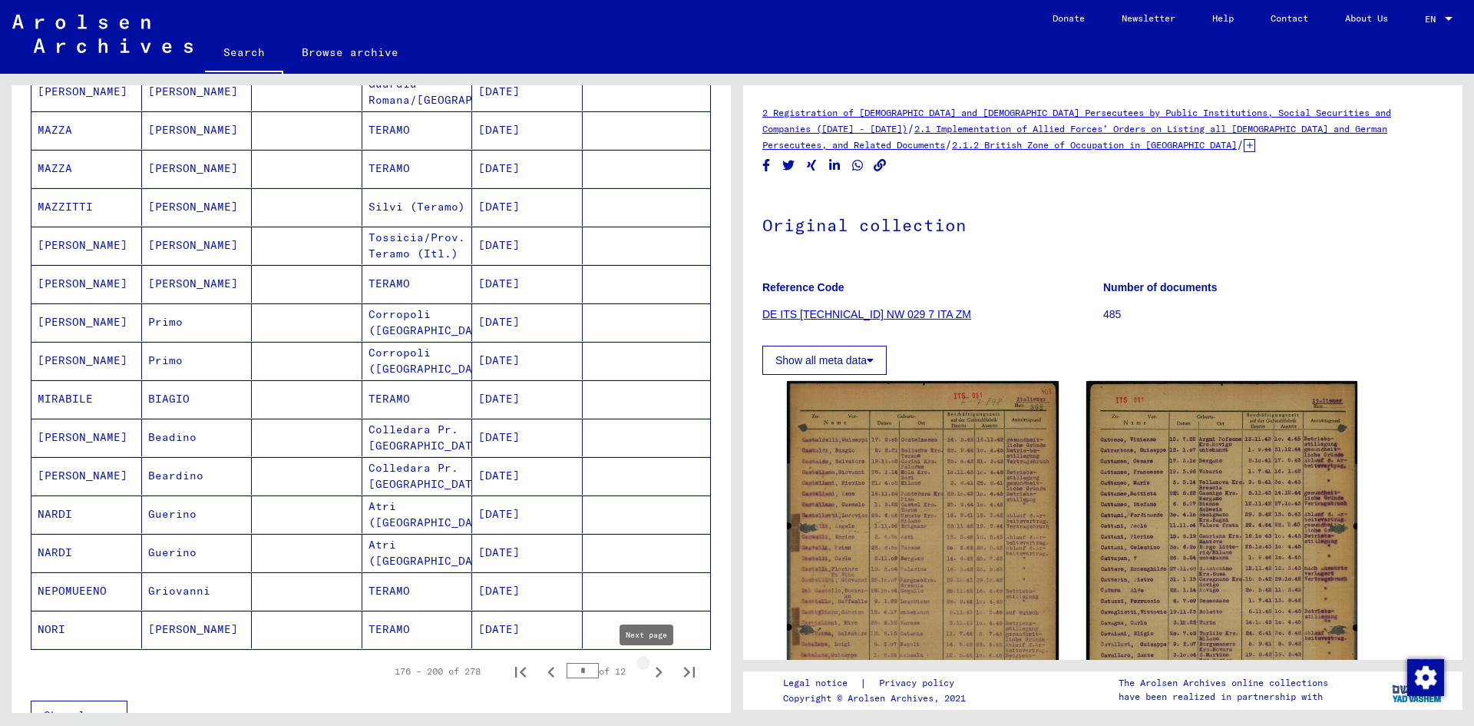
click at [656, 675] on icon "Next page" at bounding box center [659, 671] width 7 height 11
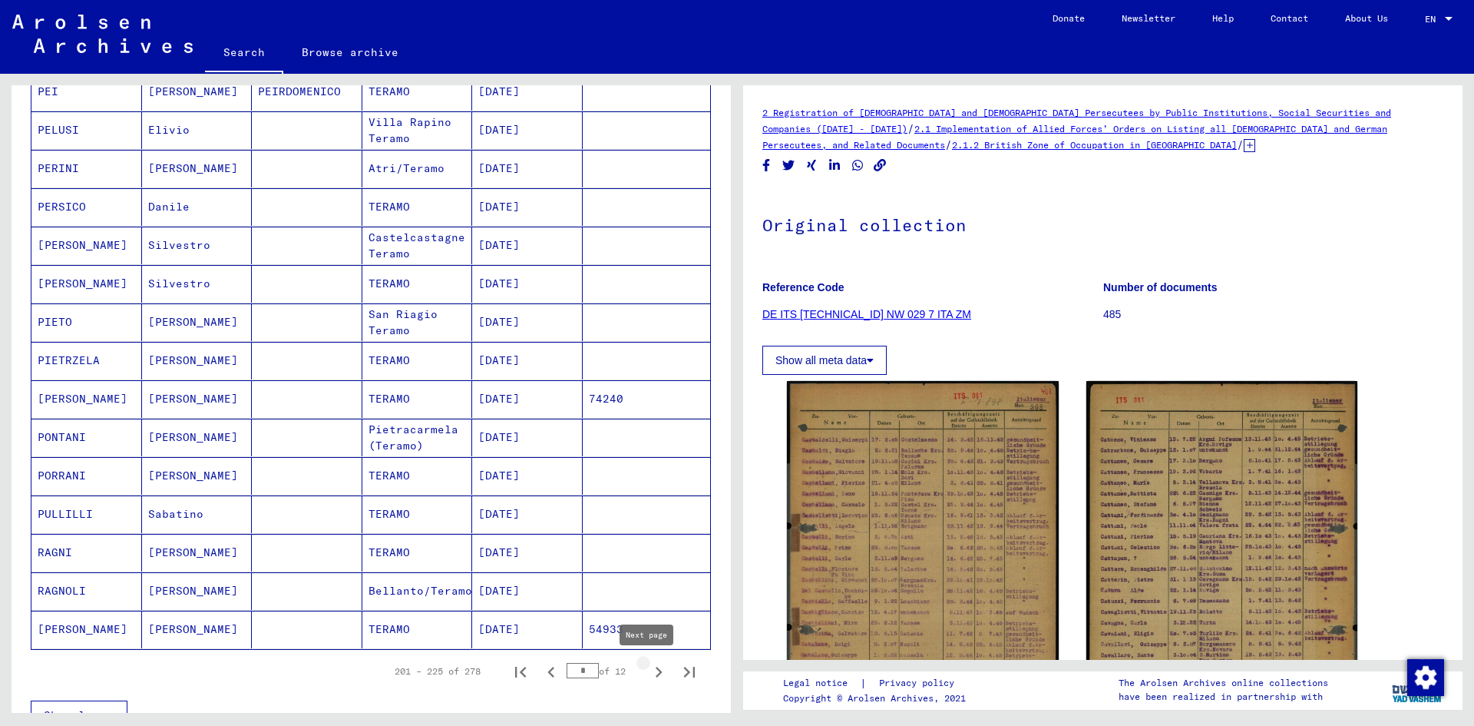
click at [656, 670] on icon "Next page" at bounding box center [659, 671] width 7 height 11
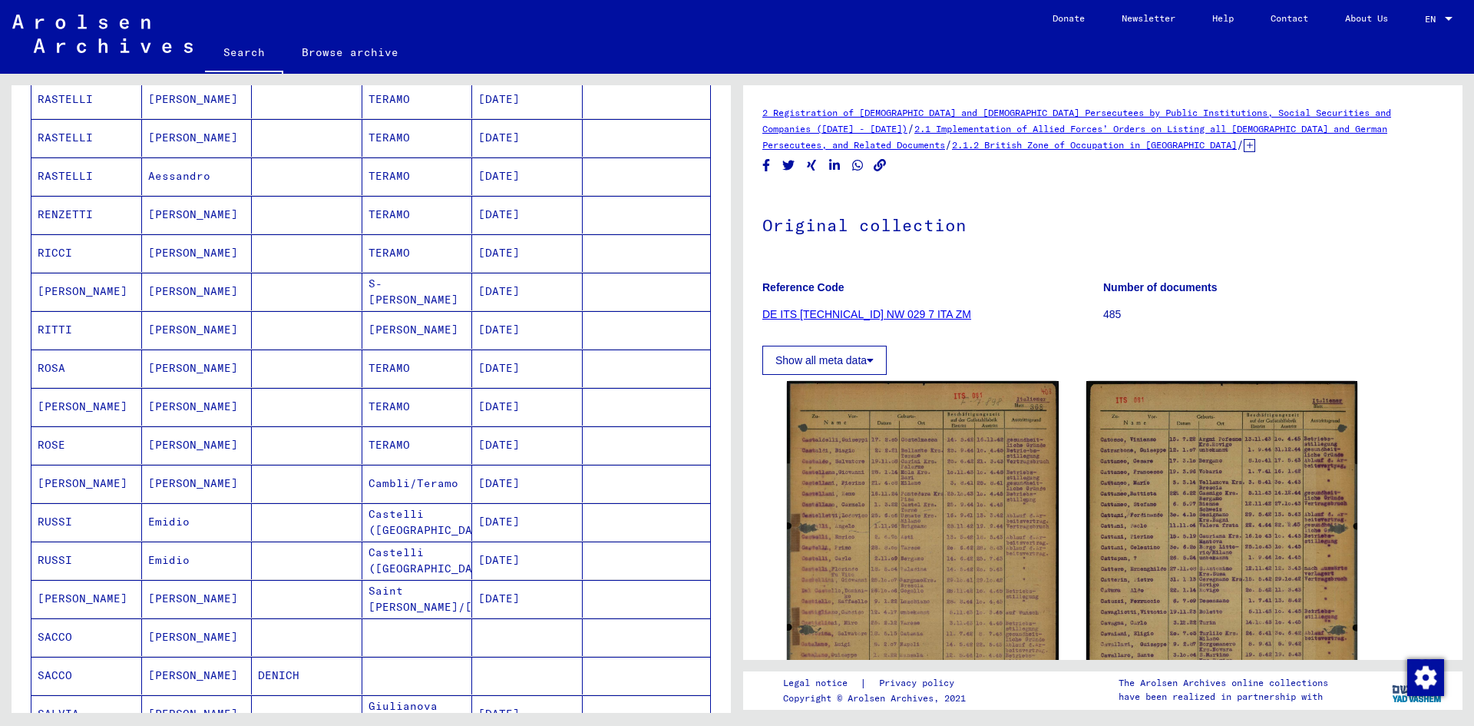
scroll to position [307, 0]
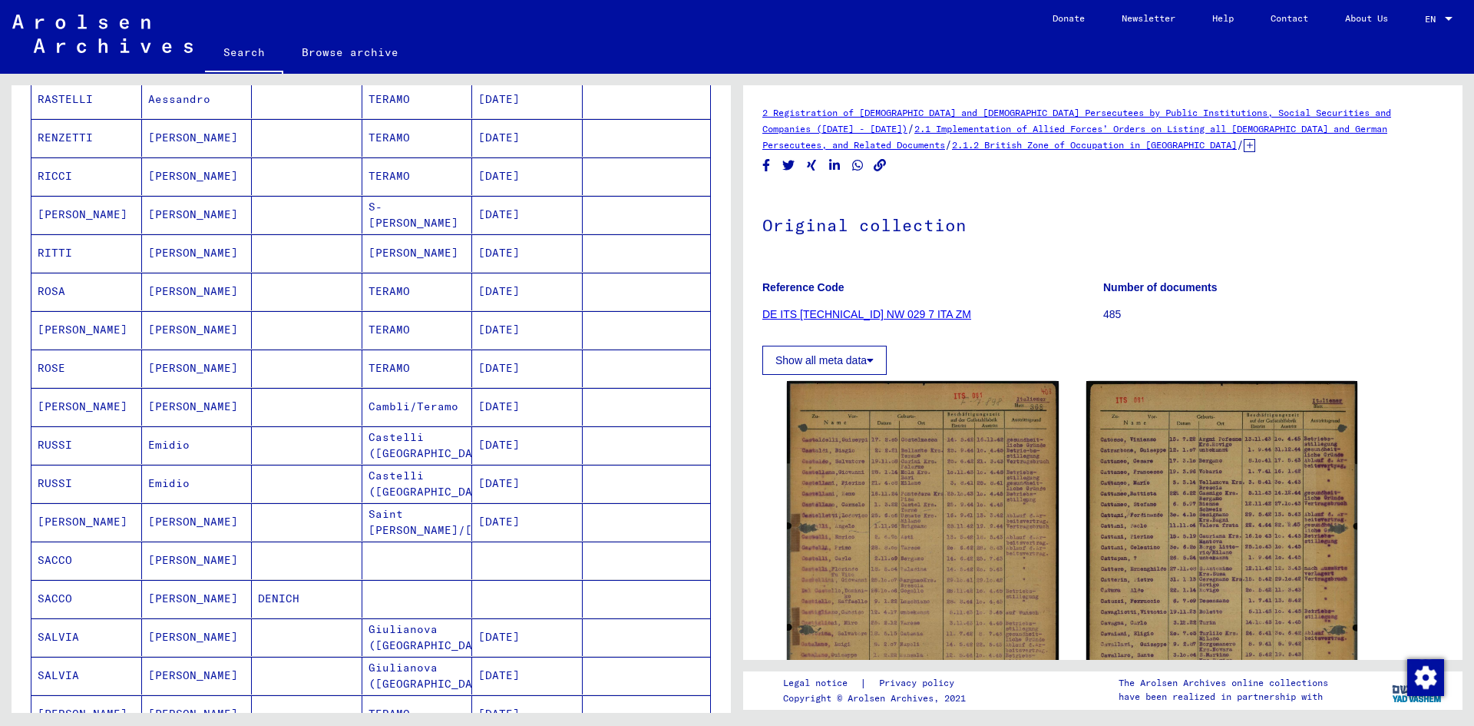
click at [518, 401] on mat-cell "[DATE]" at bounding box center [527, 407] width 111 height 38
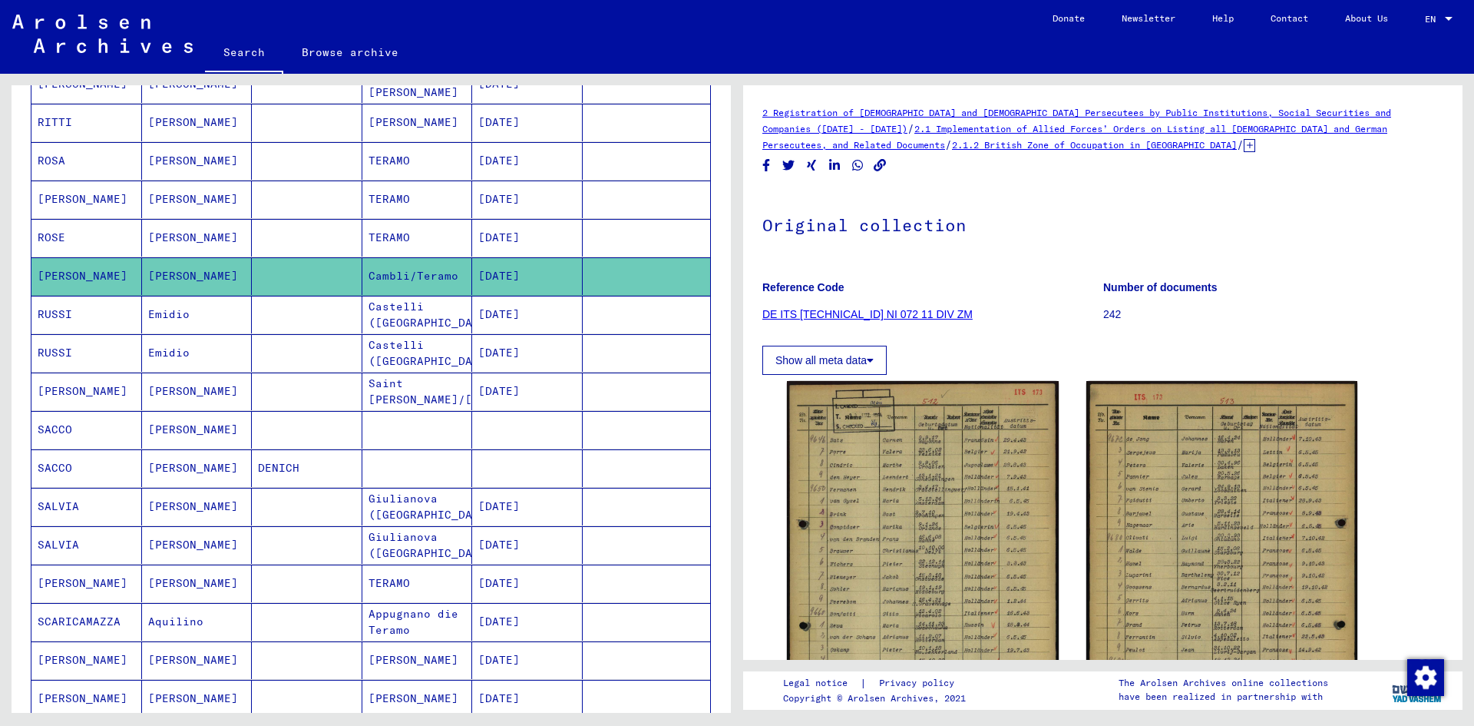
scroll to position [461, 0]
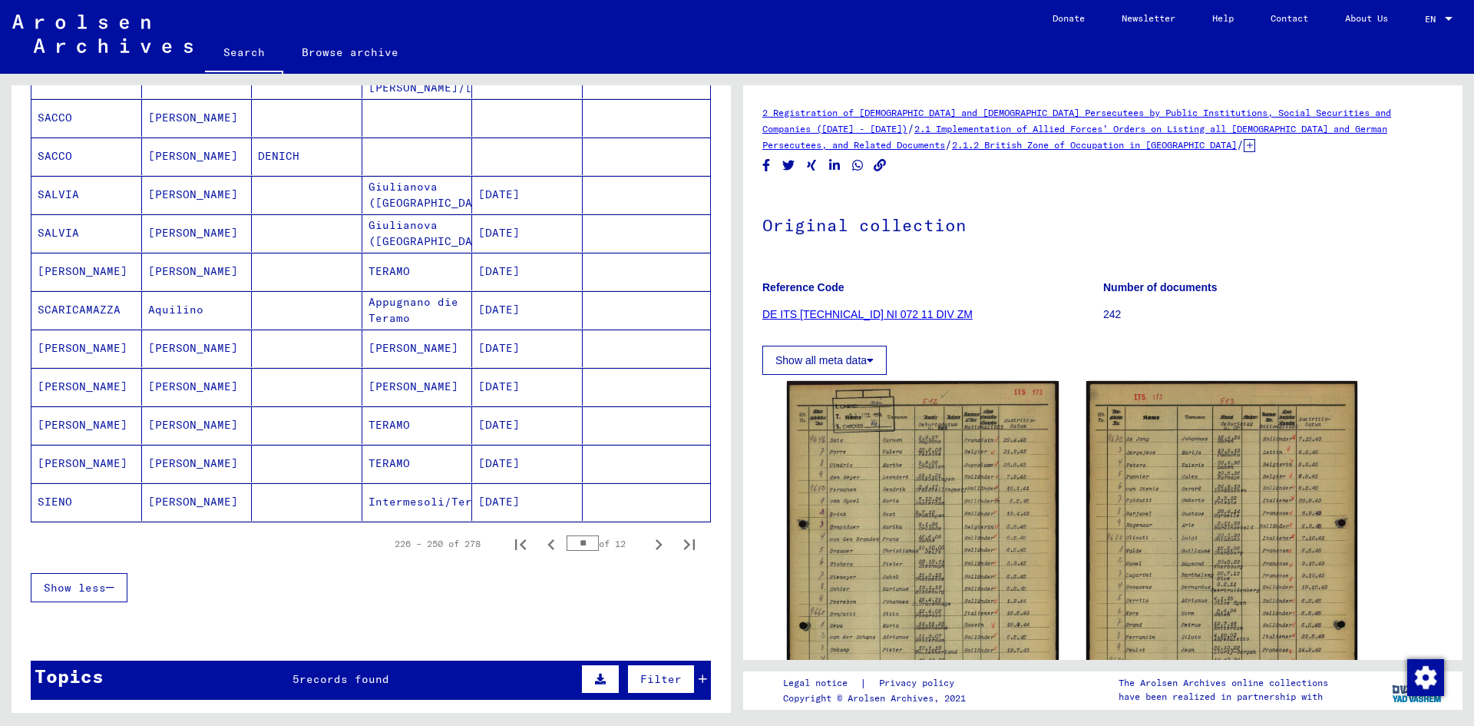
scroll to position [768, 0]
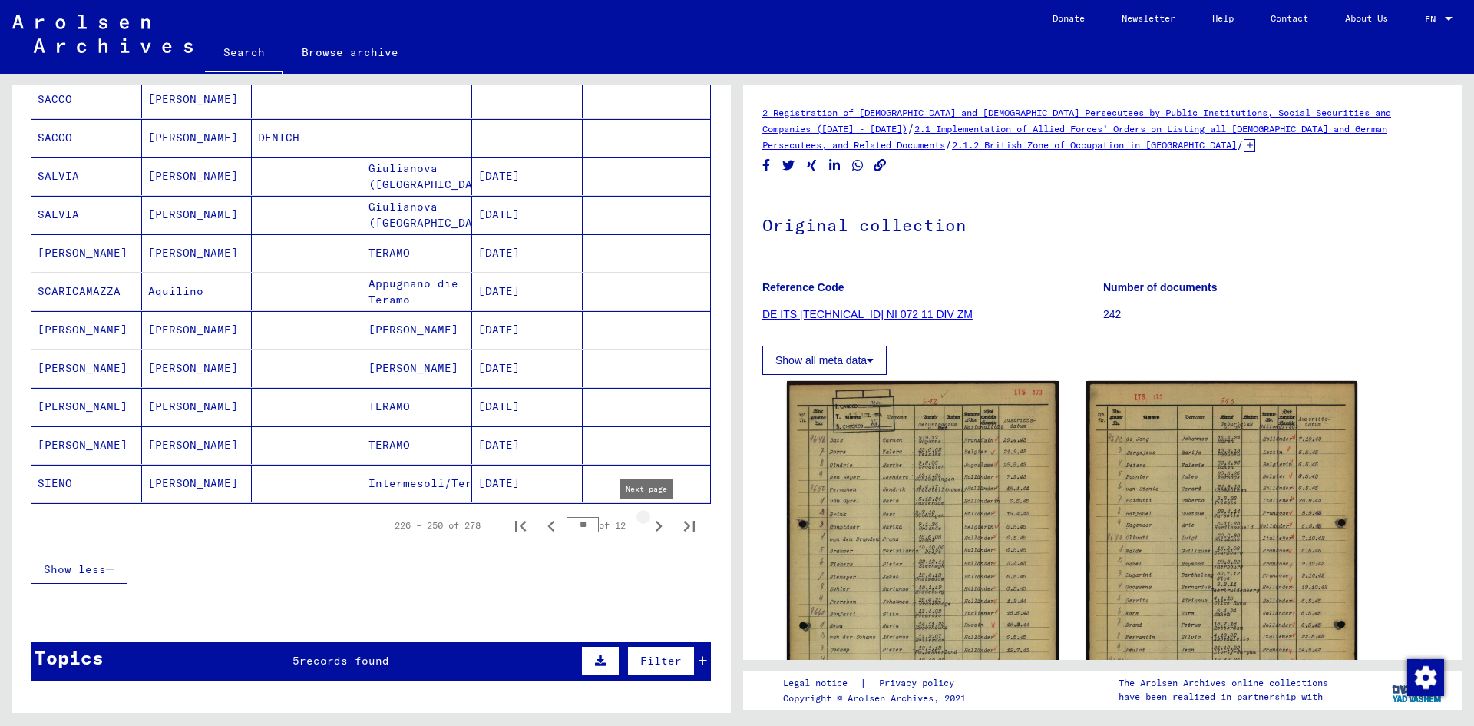
click at [656, 522] on icon "Next page" at bounding box center [659, 526] width 7 height 11
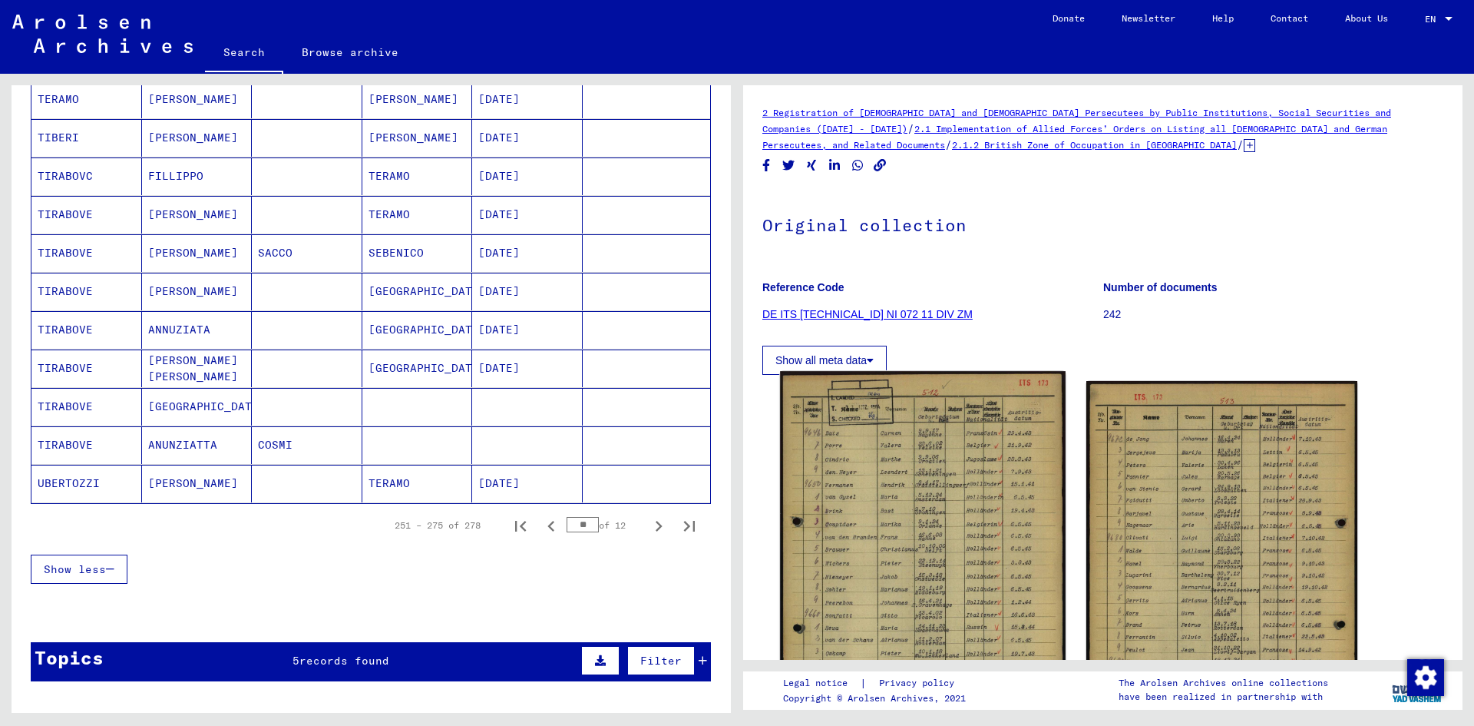
click at [884, 512] on img at bounding box center [922, 572] width 285 height 402
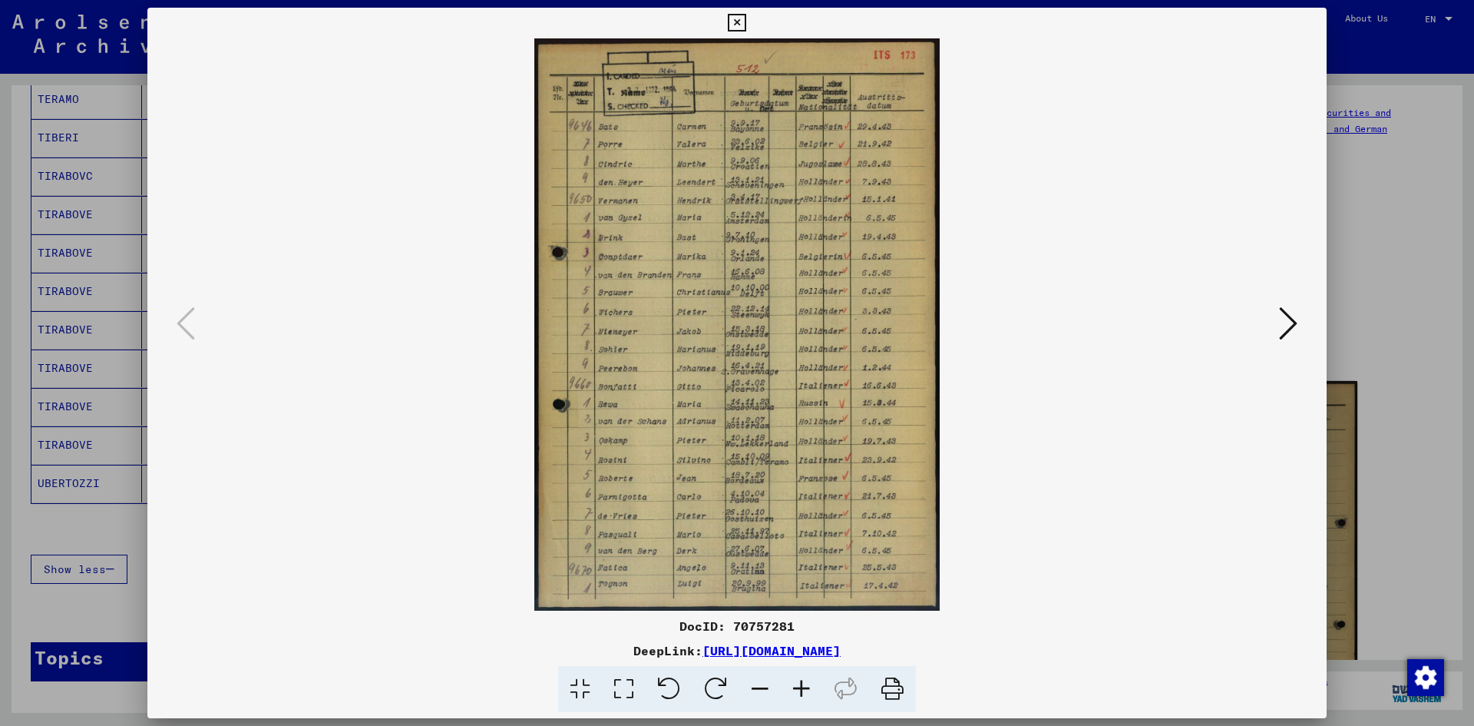
click at [811, 677] on icon at bounding box center [801, 689] width 41 height 47
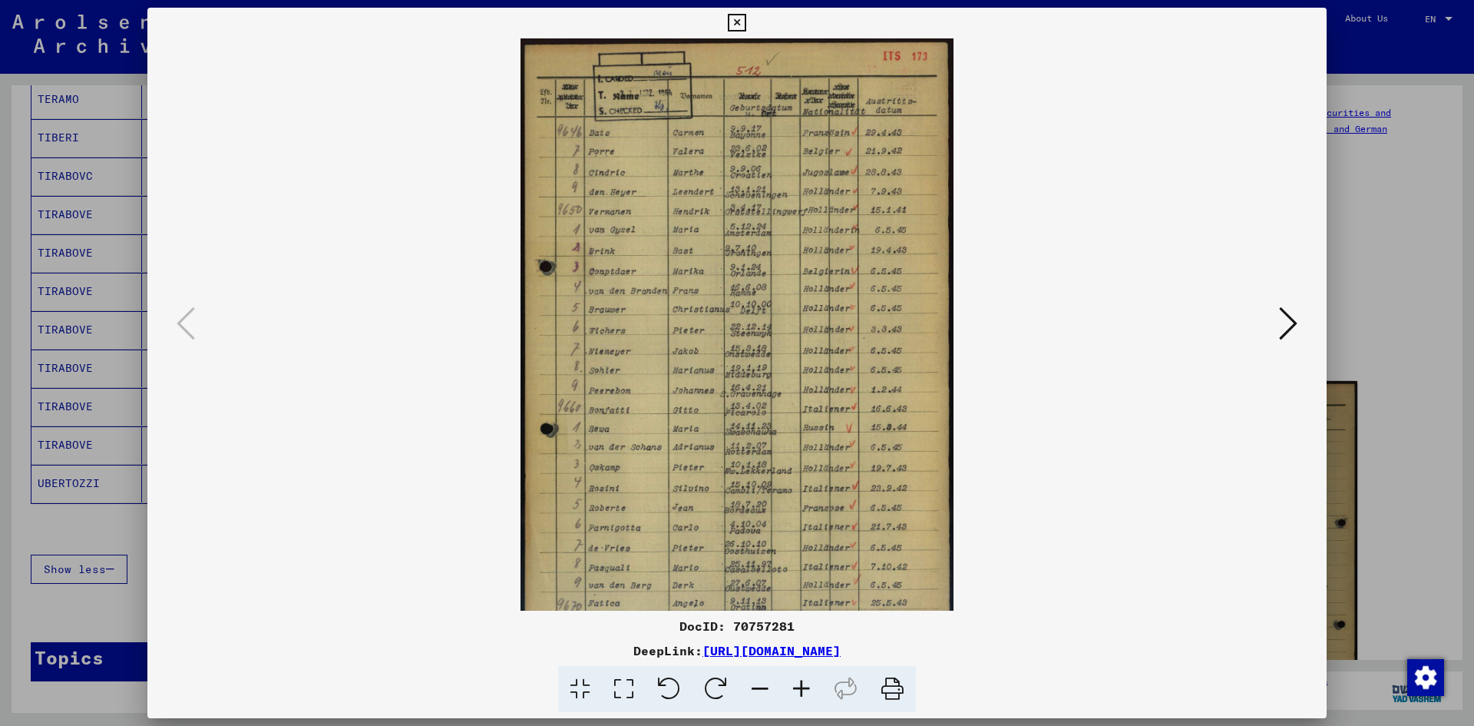
click at [811, 677] on icon at bounding box center [801, 689] width 41 height 47
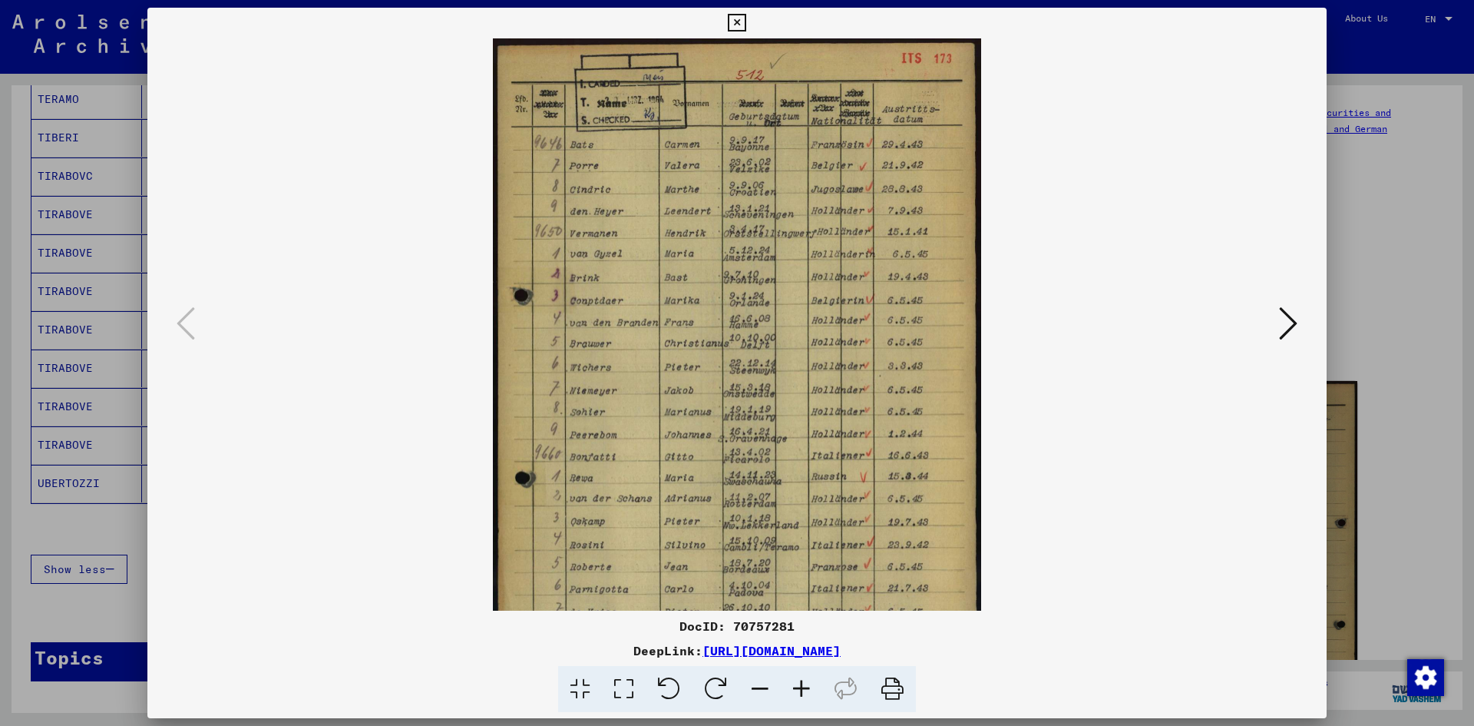
click at [1300, 329] on button at bounding box center [1289, 325] width 28 height 44
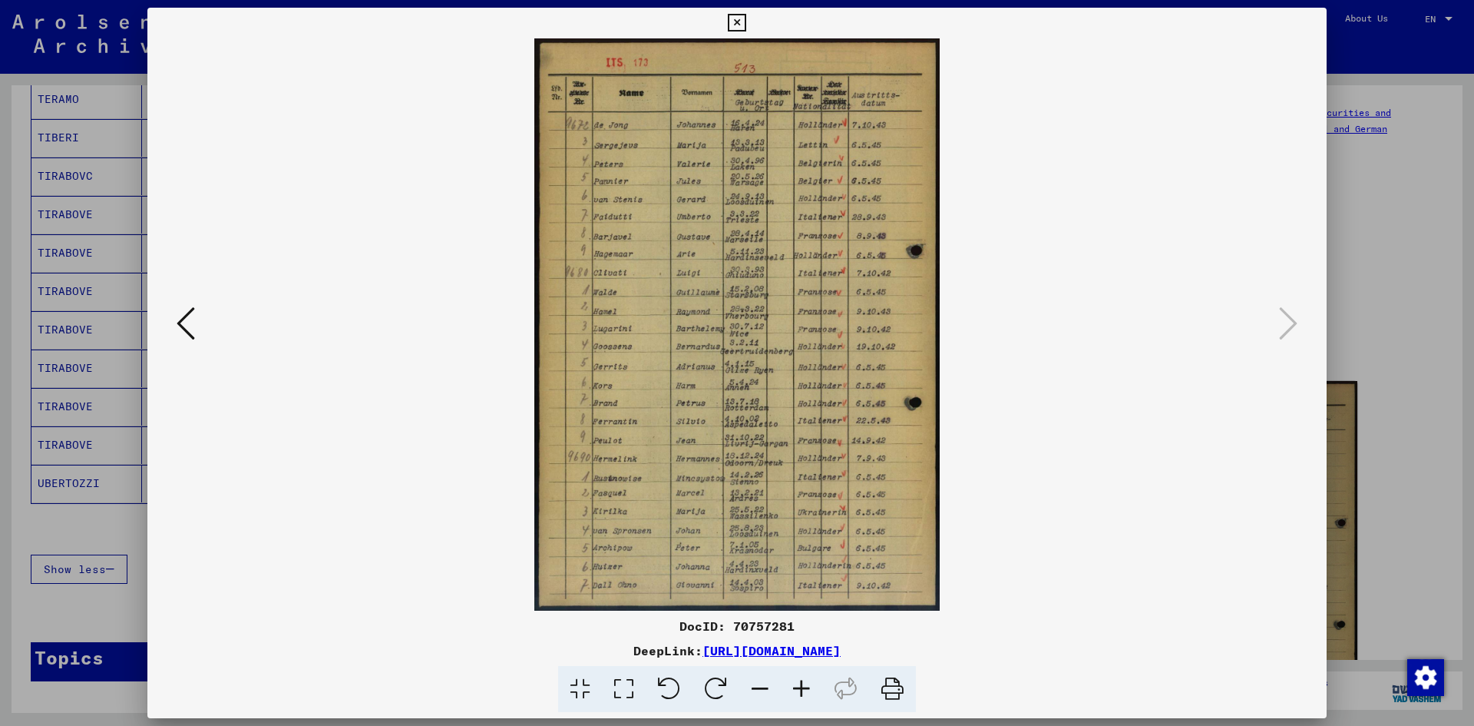
click at [735, 21] on icon at bounding box center [737, 23] width 18 height 18
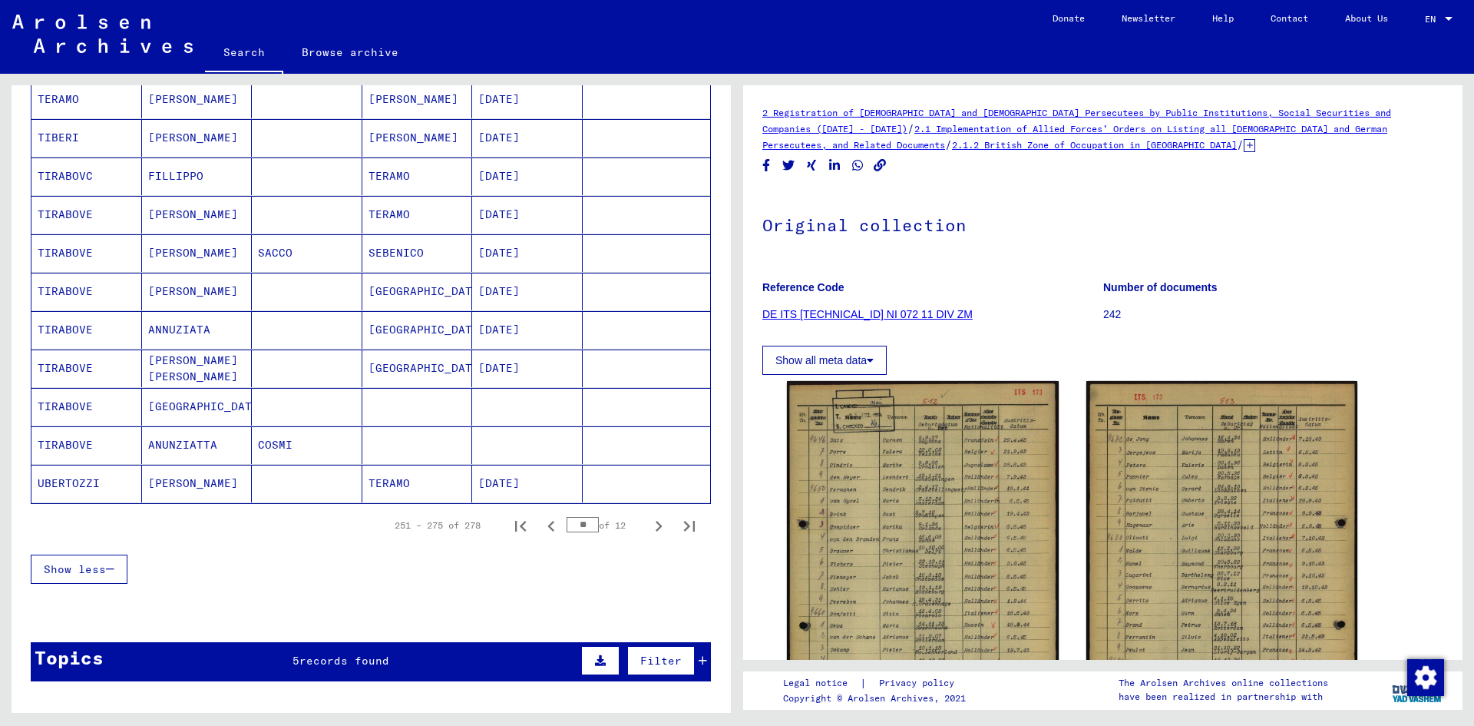
scroll to position [1151, 0]
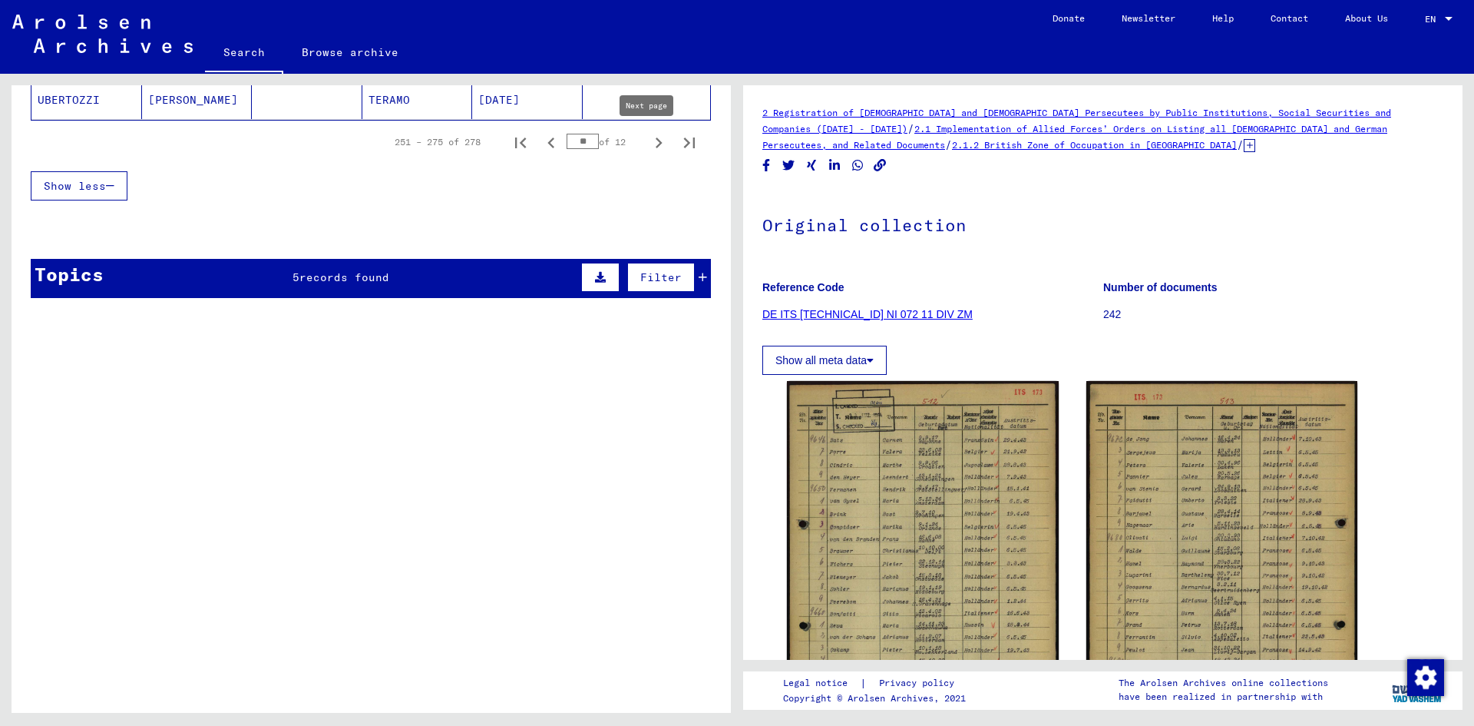
click at [656, 147] on icon "Next page" at bounding box center [659, 142] width 7 height 11
type input "**"
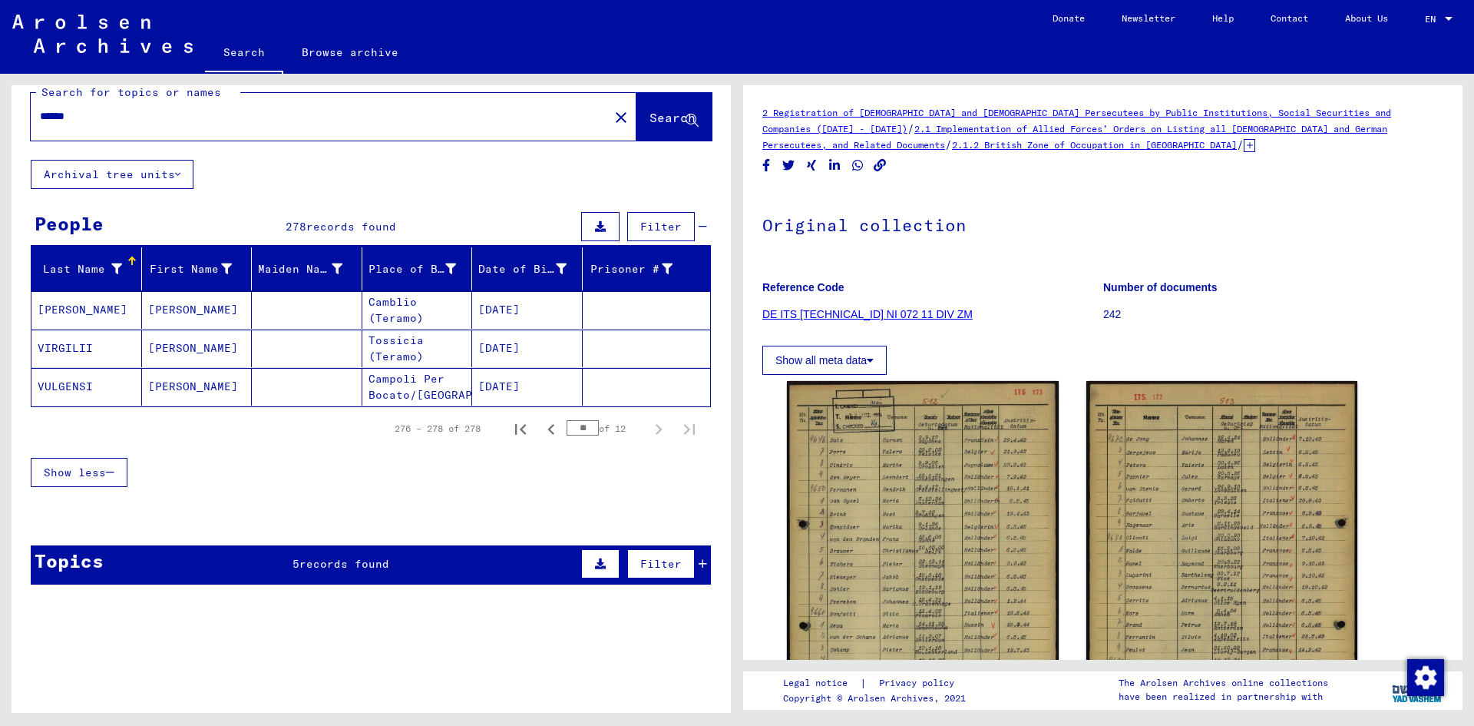
scroll to position [0, 0]
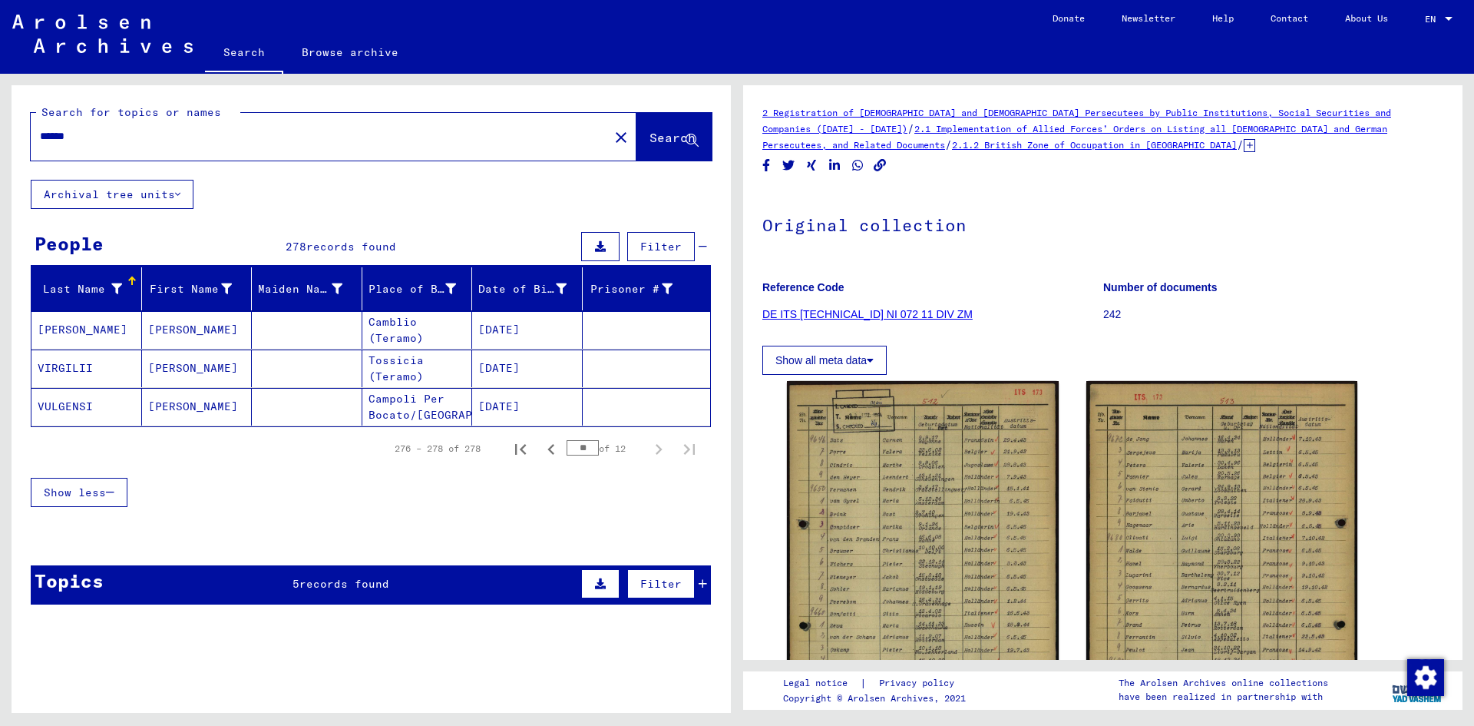
click at [68, 411] on mat-cell "VULGENSI" at bounding box center [86, 407] width 111 height 38
